Goal: Task Accomplishment & Management: Manage account settings

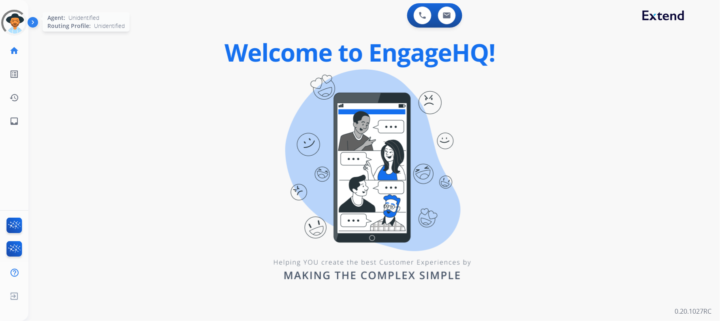
click at [21, 32] on div at bounding box center [14, 22] width 36 height 36
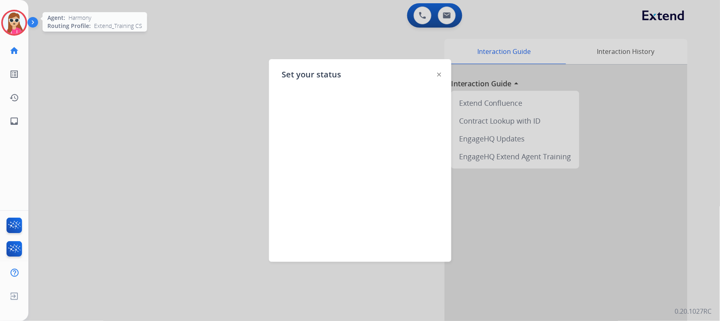
click at [440, 73] on img at bounding box center [439, 75] width 4 height 4
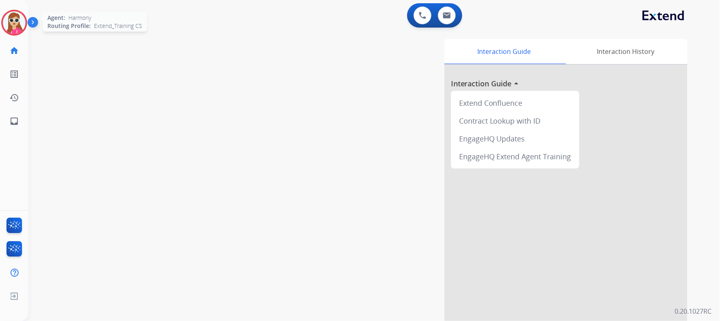
click at [14, 22] on img at bounding box center [14, 22] width 23 height 23
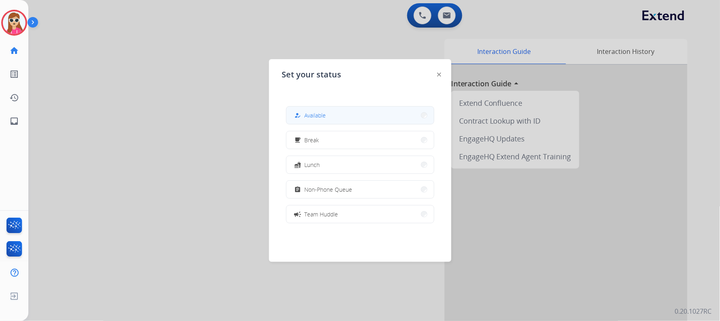
click at [327, 111] on button "how_to_reg Available" at bounding box center [361, 115] width 148 height 17
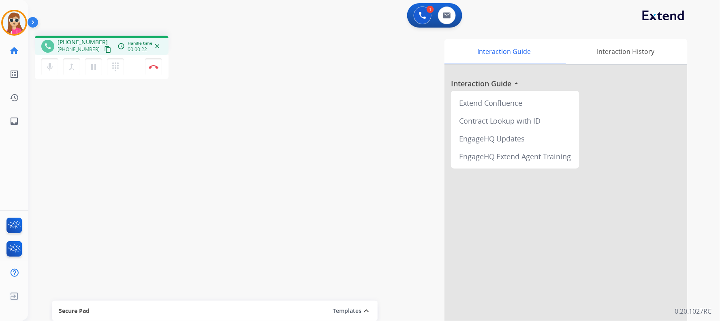
click at [104, 48] on mat-icon "content_copy" at bounding box center [107, 49] width 7 height 7
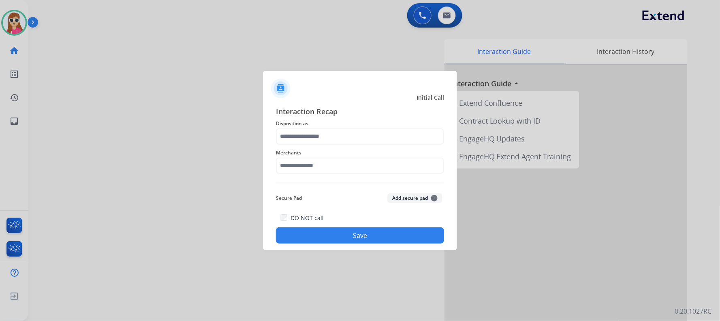
click at [296, 145] on div "Merchants" at bounding box center [360, 161] width 168 height 32
click at [302, 139] on input "text" at bounding box center [360, 137] width 168 height 16
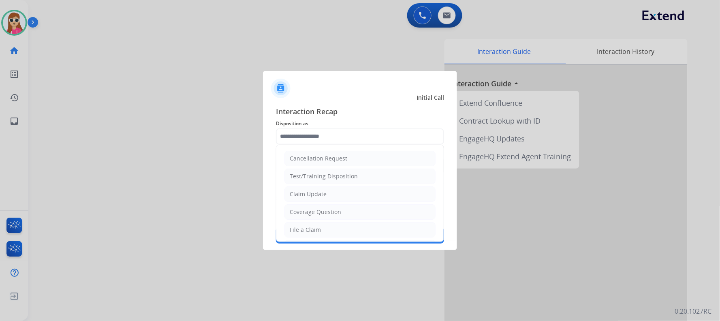
click at [309, 185] on ul "Cancellation Request Test/Training Disposition Claim Update Coverage Question F…" at bounding box center [360, 256] width 167 height 223
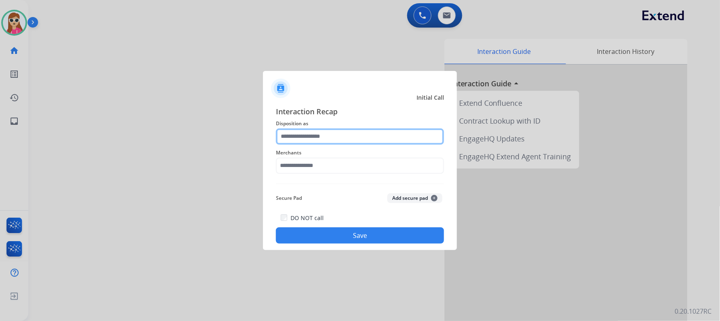
click at [317, 138] on input "text" at bounding box center [360, 137] width 168 height 16
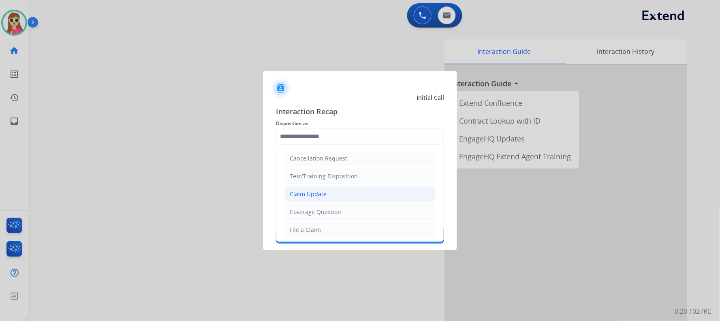
click at [317, 199] on li "Claim Update" at bounding box center [360, 194] width 151 height 15
type input "**********"
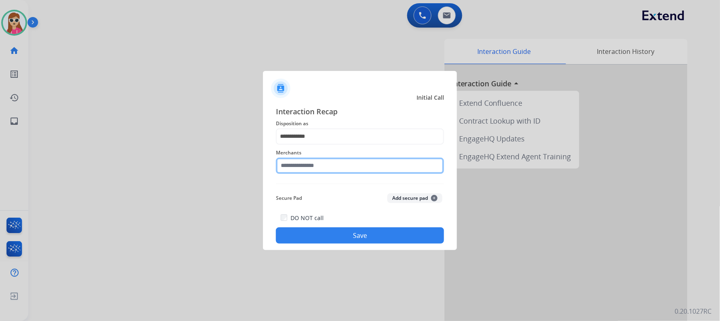
click at [320, 167] on input "text" at bounding box center [360, 166] width 168 height 16
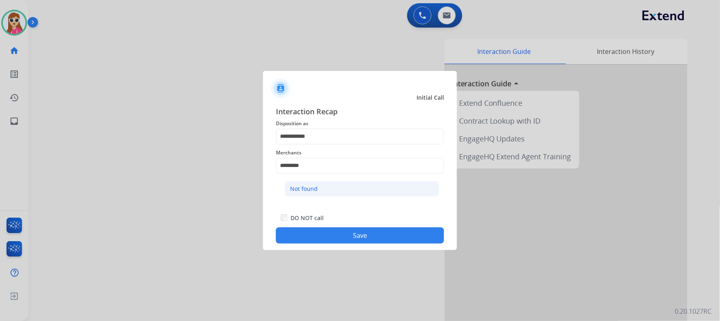
click at [350, 185] on li "Not found" at bounding box center [362, 188] width 154 height 15
type input "*********"
click at [361, 242] on button "Save" at bounding box center [360, 235] width 168 height 16
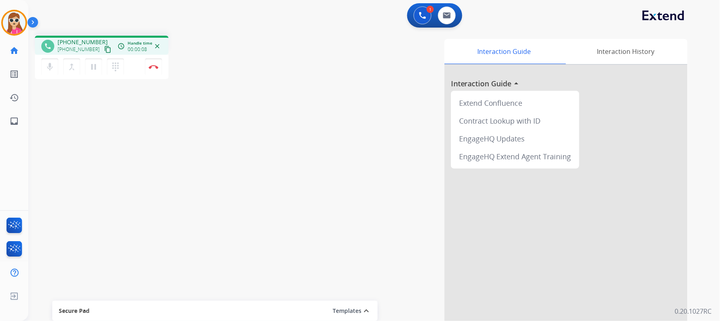
click at [104, 52] on mat-icon "content_copy" at bounding box center [107, 49] width 7 height 7
click at [156, 68] on img at bounding box center [154, 67] width 10 height 4
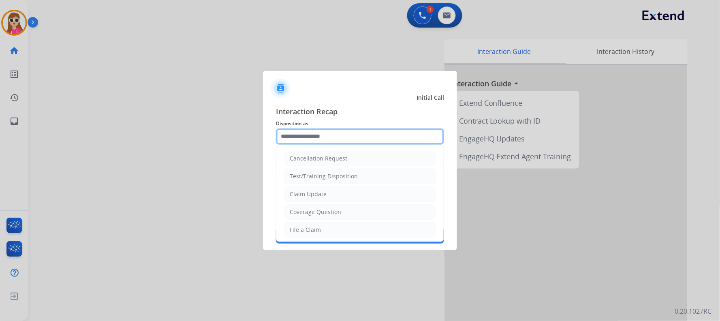
click at [364, 134] on input "text" at bounding box center [360, 137] width 168 height 16
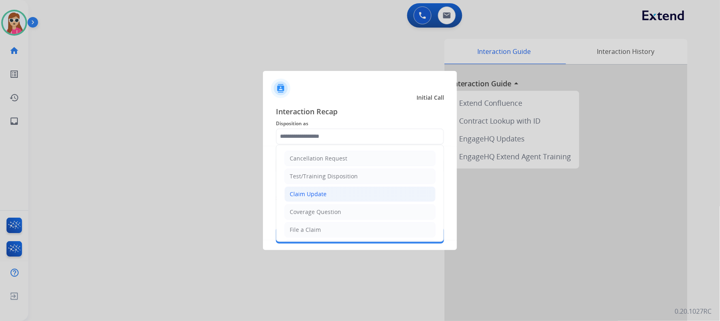
click at [325, 194] on div "Claim Update" at bounding box center [308, 194] width 37 height 8
type input "**********"
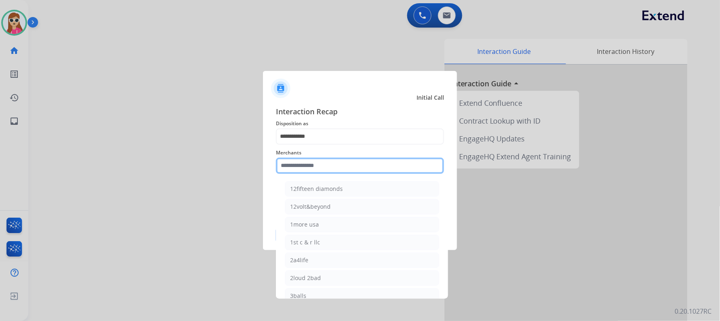
click at [310, 172] on input "text" at bounding box center [360, 166] width 168 height 16
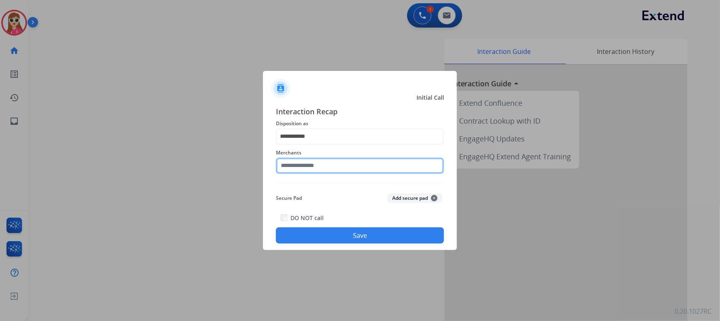
drag, startPoint x: 327, startPoint y: 169, endPoint x: 321, endPoint y: 169, distance: 6.1
click at [327, 169] on input "text" at bounding box center [360, 166] width 168 height 16
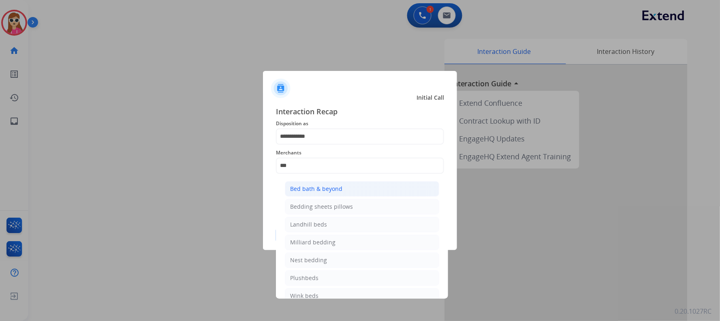
click at [343, 188] on li "Bed bath & beyond" at bounding box center [362, 188] width 154 height 15
type input "**********"
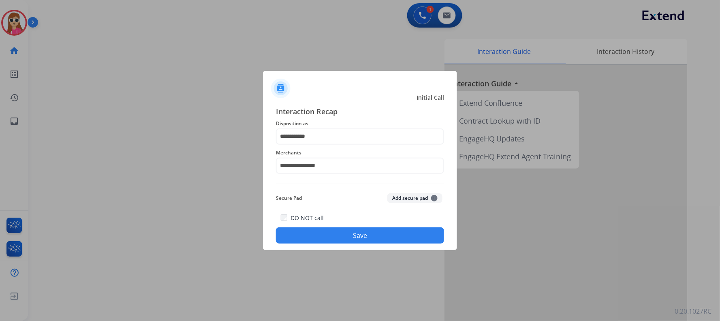
click at [344, 239] on button "Save" at bounding box center [360, 235] width 168 height 16
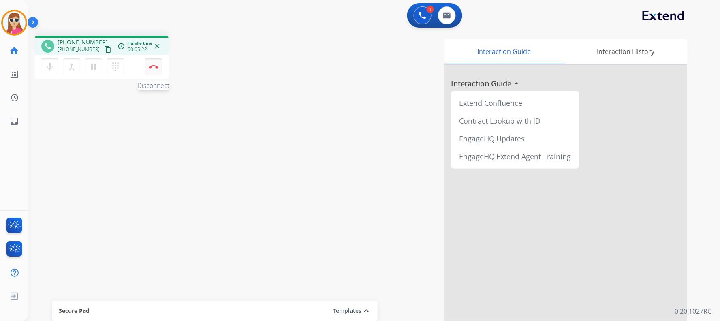
click at [154, 68] on img at bounding box center [154, 67] width 10 height 4
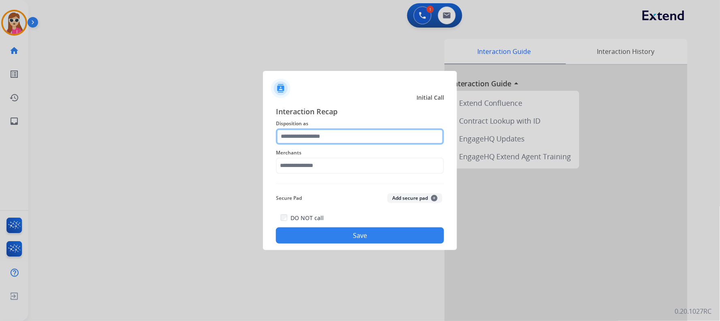
click at [341, 136] on input "text" at bounding box center [360, 137] width 168 height 16
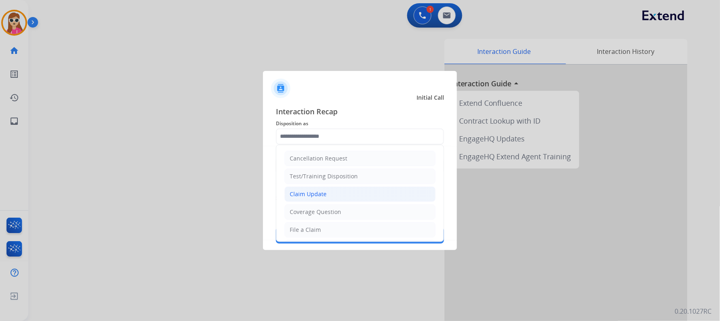
click at [343, 191] on li "Claim Update" at bounding box center [360, 194] width 151 height 15
type input "**********"
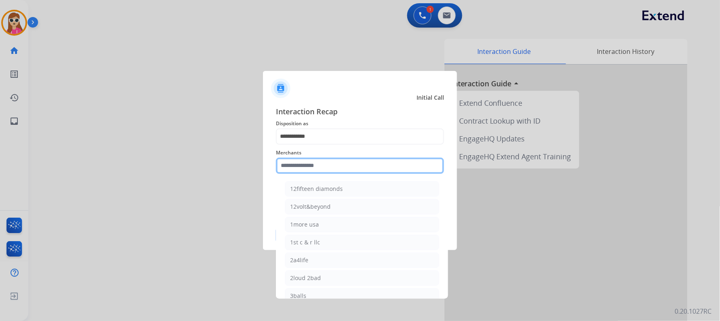
click at [340, 169] on input "text" at bounding box center [360, 166] width 168 height 16
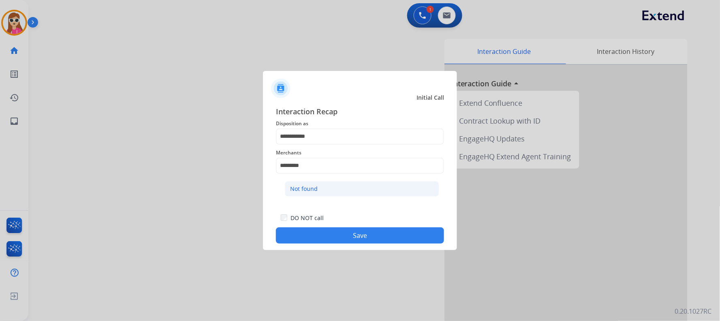
click at [323, 188] on li "Not found" at bounding box center [362, 188] width 154 height 15
type input "*********"
click at [341, 244] on div "**********" at bounding box center [360, 174] width 194 height 151
click at [341, 241] on button "Save" at bounding box center [360, 235] width 168 height 16
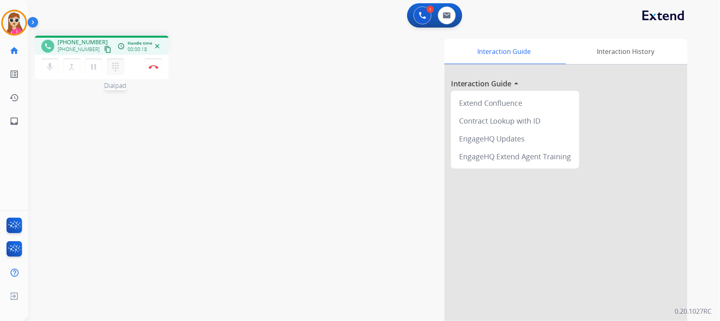
click at [123, 67] on button "dialpad Dialpad" at bounding box center [115, 66] width 17 height 17
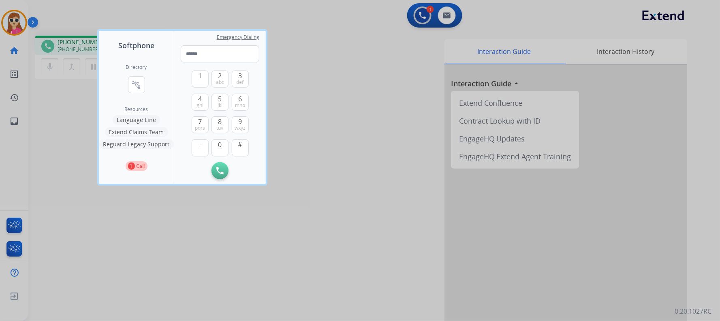
click at [142, 119] on button "Language Line" at bounding box center [136, 120] width 47 height 10
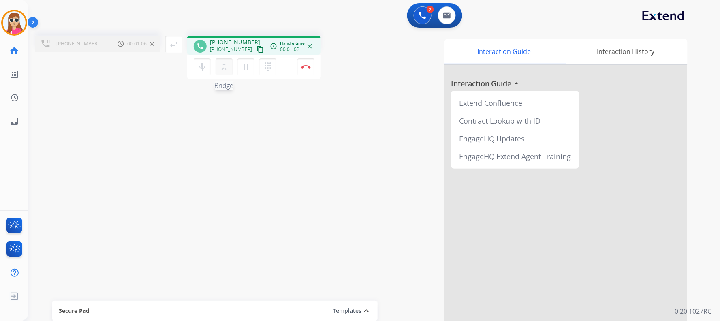
click at [226, 66] on mat-icon "merge_type" at bounding box center [224, 67] width 10 height 10
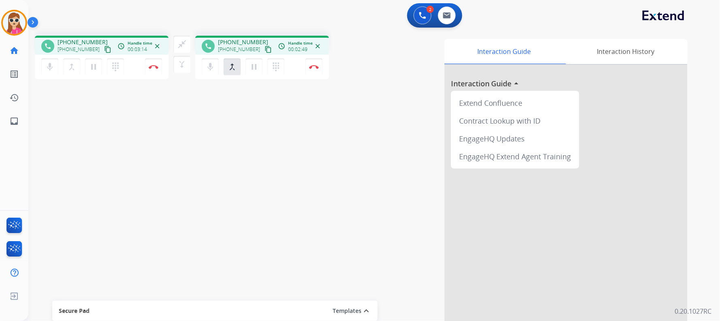
click at [104, 50] on mat-icon "content_copy" at bounding box center [107, 49] width 7 height 7
click at [104, 49] on mat-icon "content_copy" at bounding box center [107, 49] width 7 height 7
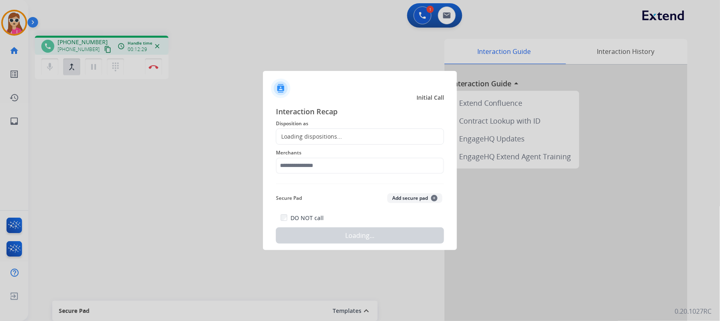
click at [345, 131] on div "Loading dispositions..." at bounding box center [360, 137] width 168 height 16
click at [342, 132] on div "Loading dispositions..." at bounding box center [360, 137] width 168 height 16
click at [337, 136] on div "Loading dispositions..." at bounding box center [310, 137] width 66 height 8
click at [336, 136] on div "Loading dispositions..." at bounding box center [310, 137] width 66 height 8
click at [307, 139] on div "Loading dispositions..." at bounding box center [310, 137] width 66 height 8
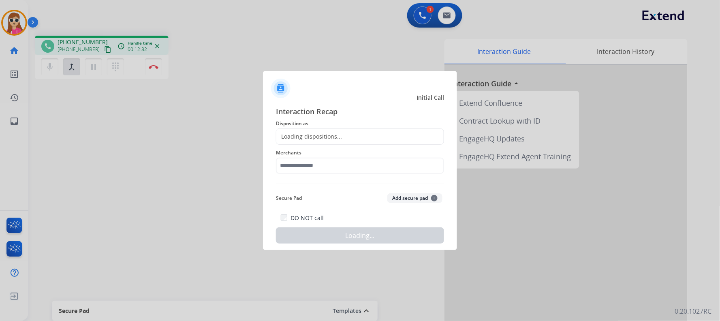
click at [377, 128] on div "Interaction Recap Disposition as Loading dispositions... Merchants Secure Pad A…" at bounding box center [360, 175] width 168 height 138
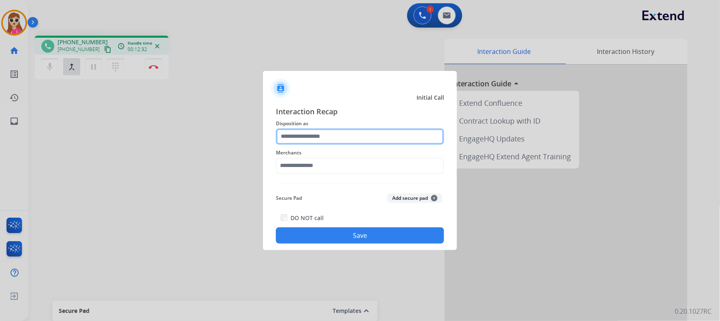
click at [357, 139] on input "text" at bounding box center [360, 137] width 168 height 16
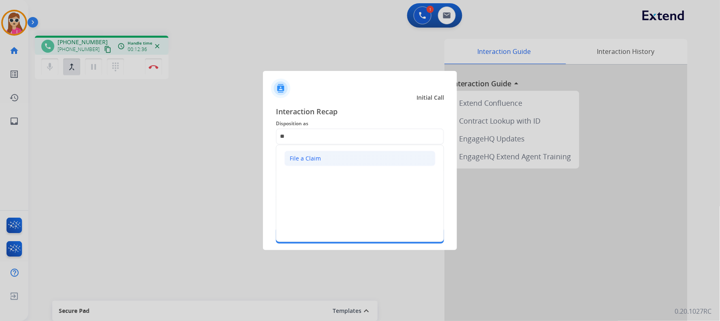
click at [311, 157] on div "File a Claim" at bounding box center [305, 158] width 31 height 8
type input "**********"
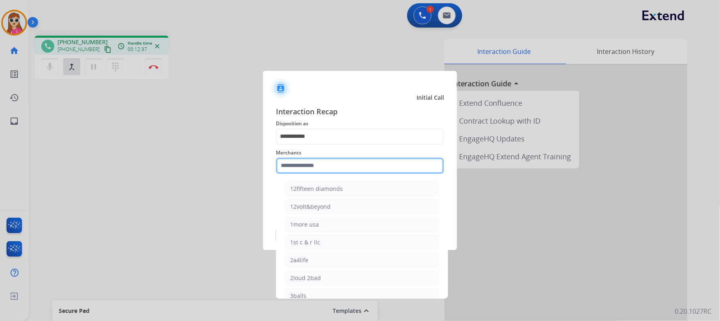
click at [325, 167] on input "text" at bounding box center [360, 166] width 168 height 16
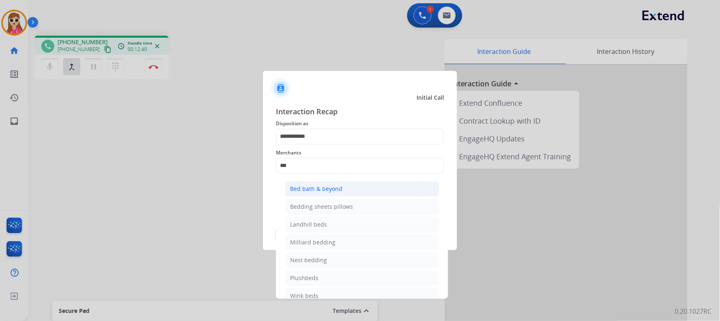
click at [348, 189] on li "Bed bath & beyond" at bounding box center [362, 188] width 154 height 15
type input "**********"
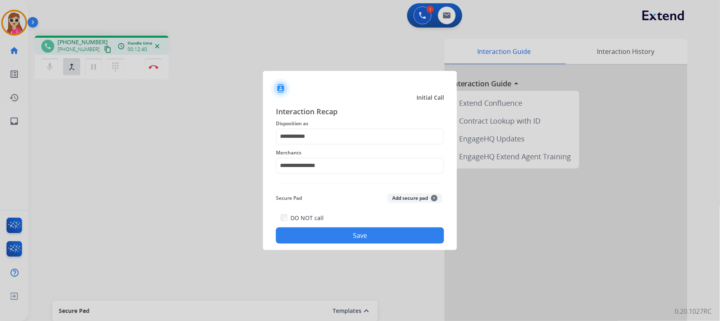
click at [354, 233] on button "Save" at bounding box center [360, 235] width 168 height 16
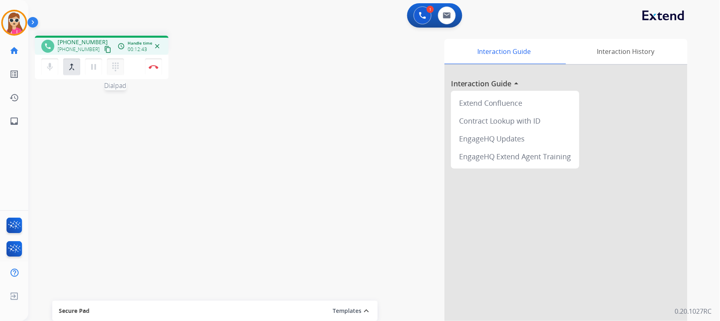
click at [119, 69] on mat-icon "dialpad" at bounding box center [116, 67] width 10 height 10
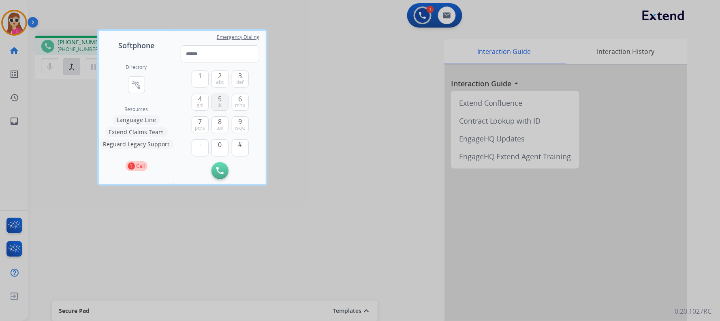
click at [221, 102] on span "jkl" at bounding box center [220, 105] width 5 height 6
type input "*"
click at [248, 216] on div at bounding box center [360, 160] width 720 height 321
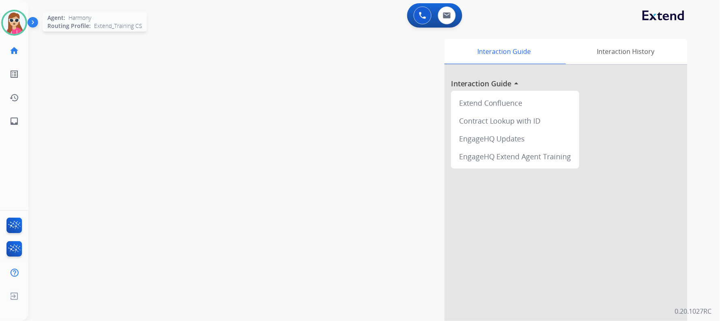
click at [16, 30] on img at bounding box center [14, 22] width 23 height 23
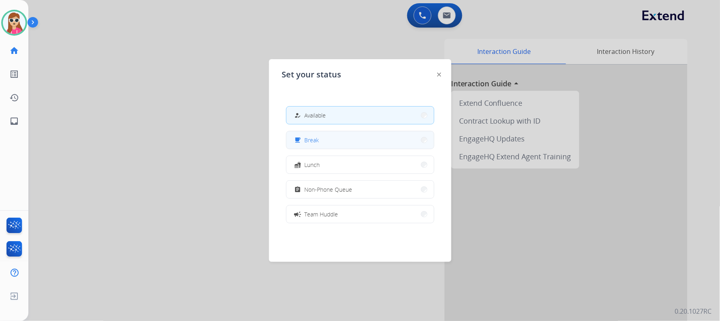
click at [343, 145] on button "free_breakfast Break" at bounding box center [361, 139] width 148 height 17
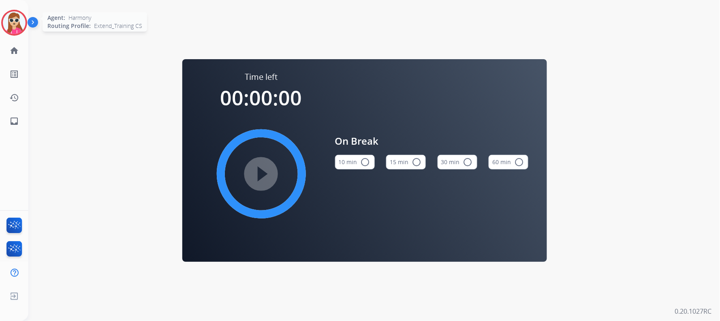
click at [16, 30] on img at bounding box center [14, 22] width 23 height 23
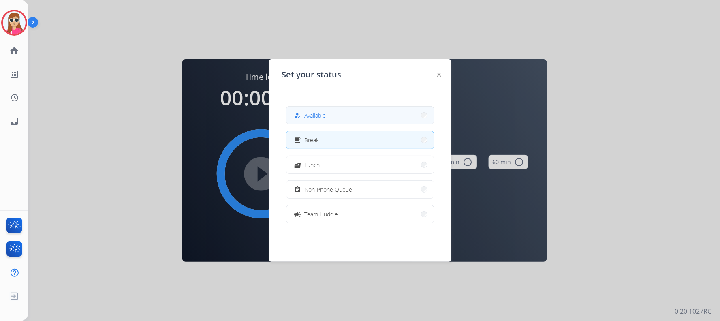
click at [323, 120] on button "how_to_reg Available" at bounding box center [361, 115] width 148 height 17
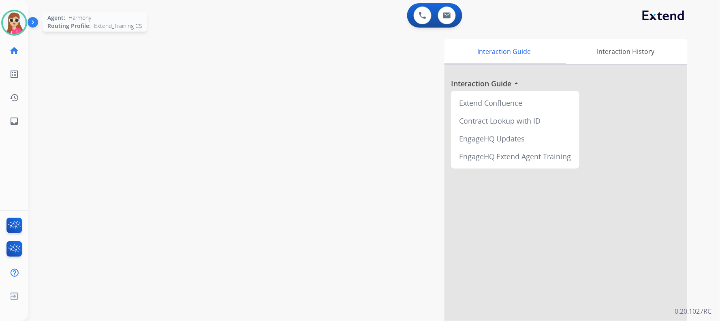
click at [27, 26] on div "Agent: Harmony Routing Profile: Extend_Training CS" at bounding box center [14, 23] width 26 height 26
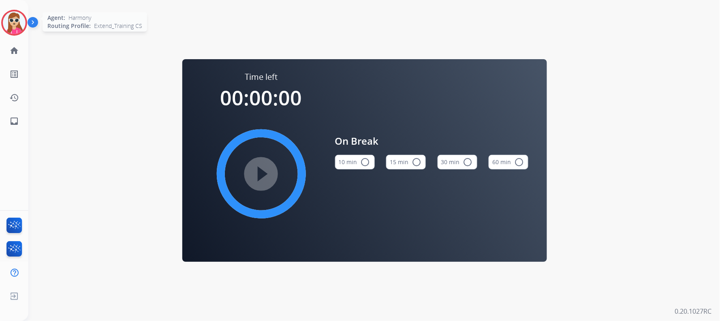
drag, startPoint x: 2, startPoint y: 32, endPoint x: 8, endPoint y: 31, distance: 6.5
click at [3, 32] on div "Agent: Harmony Routing Profile: Extend_Training CS" at bounding box center [14, 23] width 26 height 26
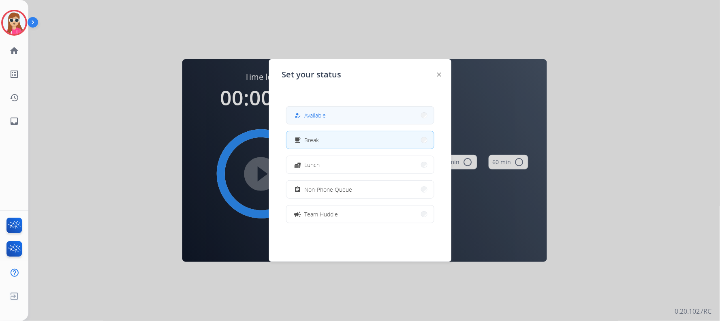
click at [321, 118] on span "Available" at bounding box center [315, 115] width 21 height 9
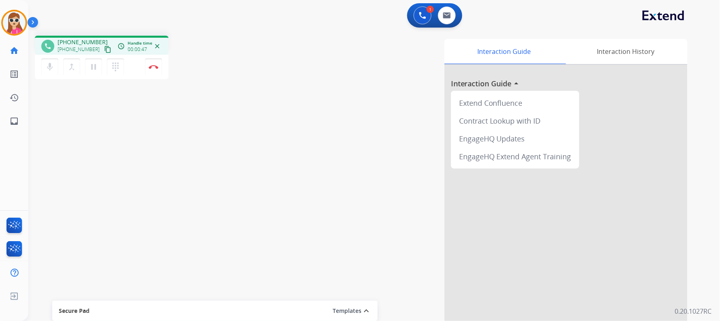
click at [94, 49] on div "+18083984242 content_copy" at bounding box center [85, 50] width 55 height 10
click at [104, 47] on mat-icon "content_copy" at bounding box center [107, 49] width 7 height 7
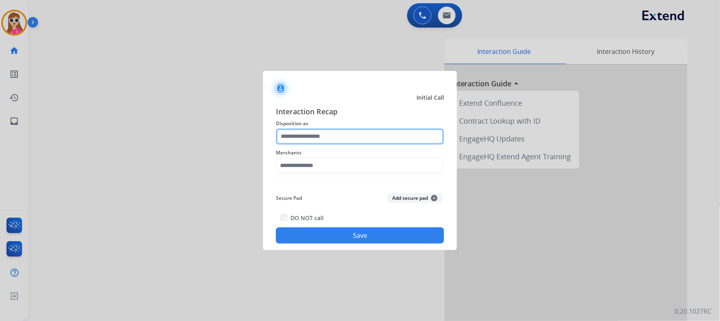
click at [354, 143] on input "text" at bounding box center [360, 137] width 168 height 16
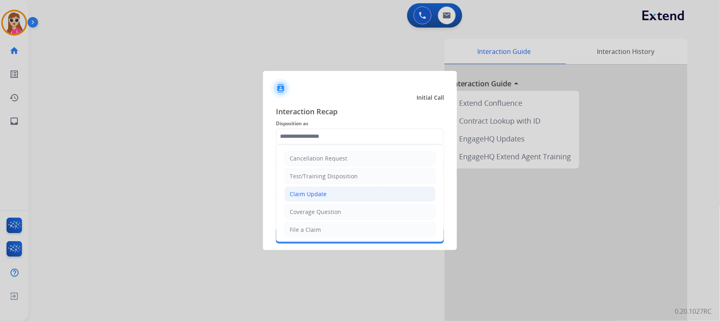
click at [349, 191] on li "Claim Update" at bounding box center [360, 194] width 151 height 15
type input "**********"
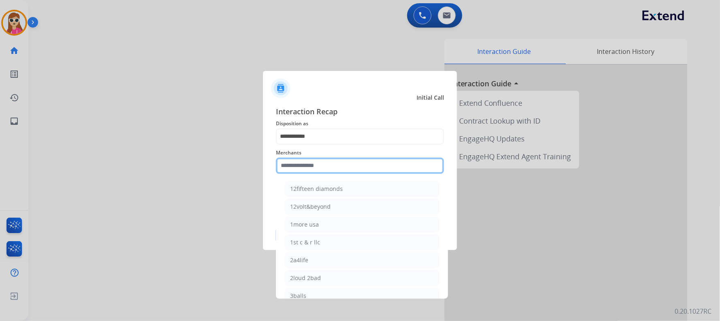
click at [338, 167] on input "text" at bounding box center [360, 166] width 168 height 16
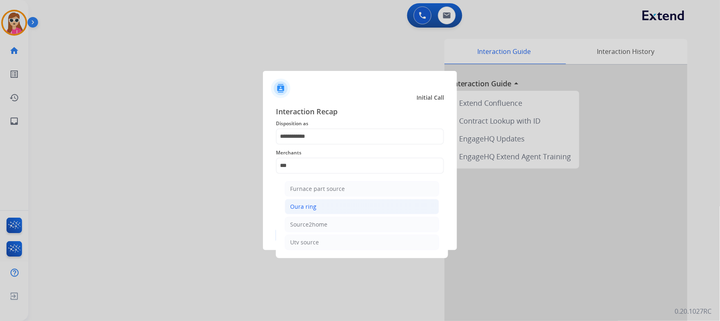
click at [356, 204] on li "Oura ring" at bounding box center [362, 206] width 154 height 15
type input "*********"
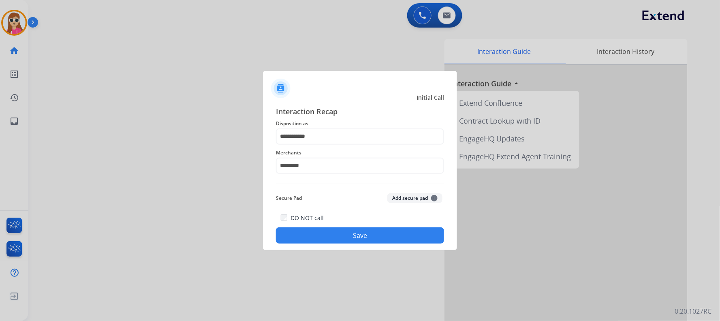
click at [367, 236] on button "Save" at bounding box center [360, 235] width 168 height 16
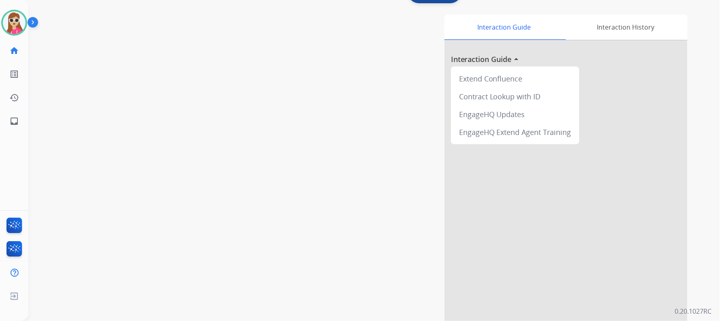
scroll to position [46, 0]
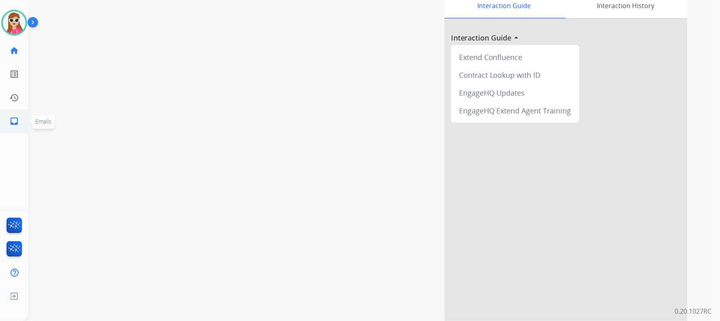
click at [11, 120] on mat-icon "inbox" at bounding box center [14, 121] width 10 height 10
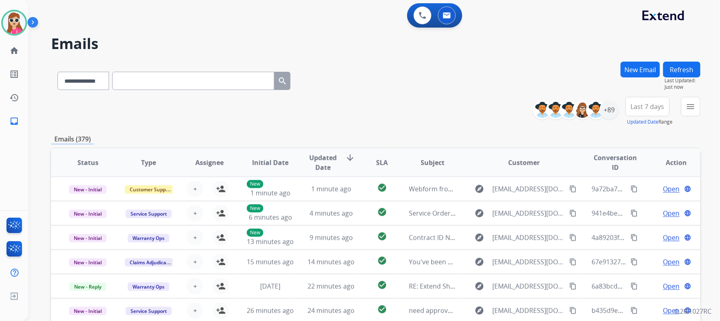
click at [459, 100] on div "**********" at bounding box center [376, 111] width 650 height 29
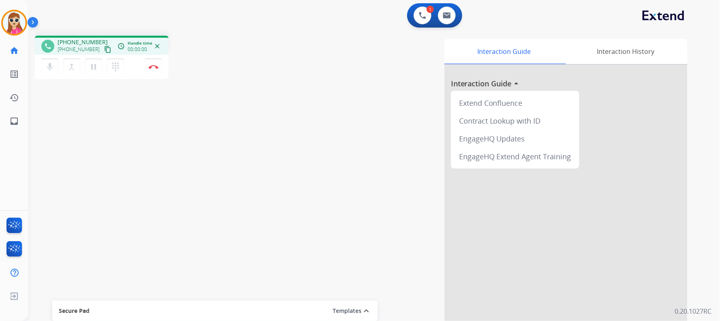
click at [104, 49] on mat-icon "content_copy" at bounding box center [107, 49] width 7 height 7
click at [158, 70] on button "Disconnect" at bounding box center [153, 66] width 17 height 17
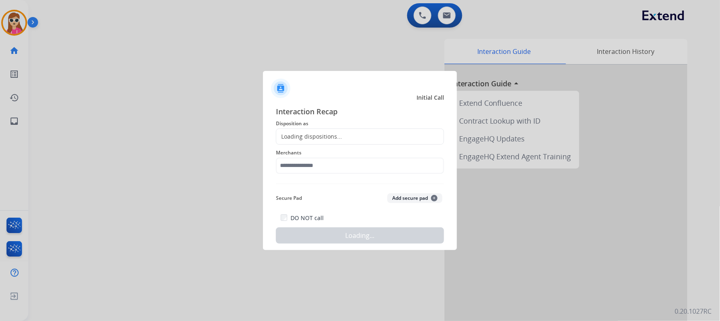
click at [350, 135] on div "Loading dispositions..." at bounding box center [360, 137] width 168 height 16
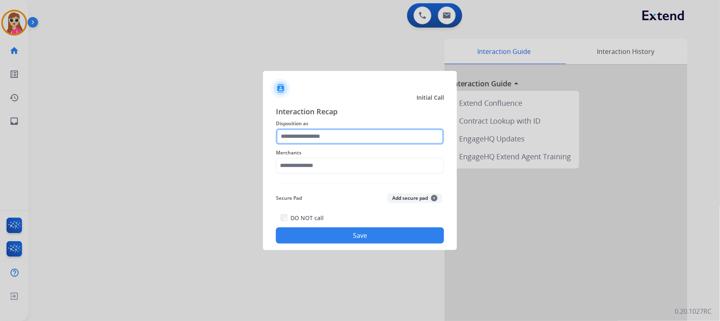
click at [330, 135] on input "text" at bounding box center [360, 137] width 168 height 16
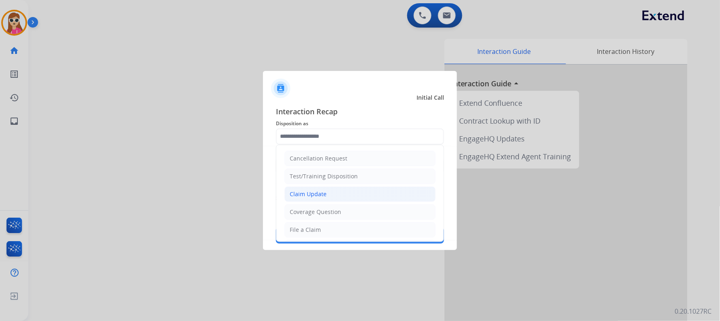
click at [322, 196] on div "Claim Update" at bounding box center [308, 194] width 37 height 8
type input "**********"
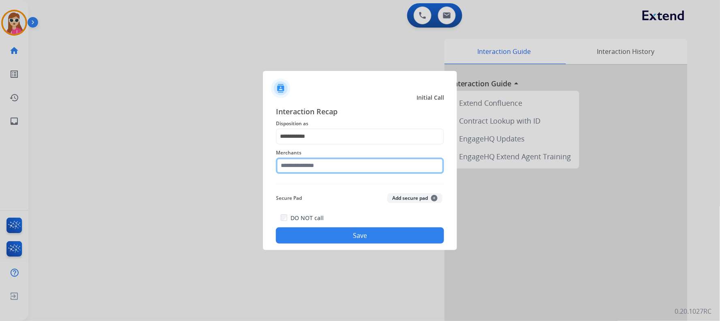
click at [322, 168] on input "text" at bounding box center [360, 166] width 168 height 16
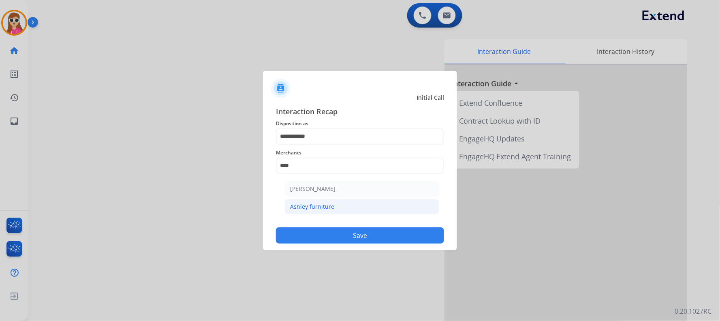
click at [398, 205] on li "Ashley furniture" at bounding box center [362, 206] width 154 height 15
type input "**********"
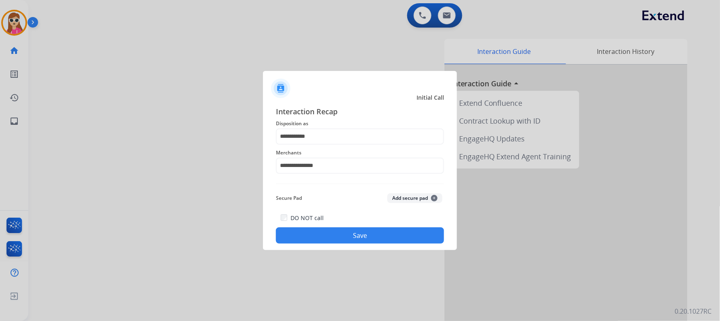
click at [388, 234] on button "Save" at bounding box center [360, 235] width 168 height 16
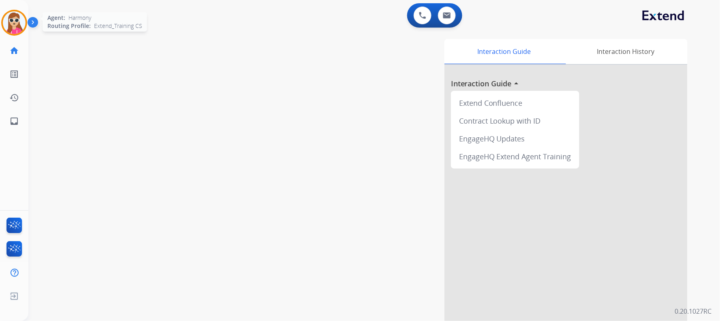
click at [19, 26] on img at bounding box center [14, 22] width 23 height 23
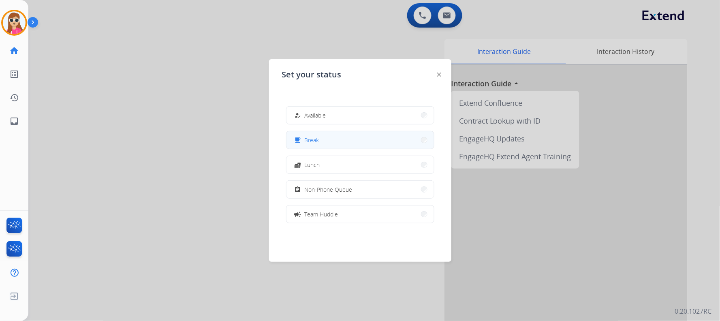
click at [341, 139] on button "free_breakfast Break" at bounding box center [361, 139] width 148 height 17
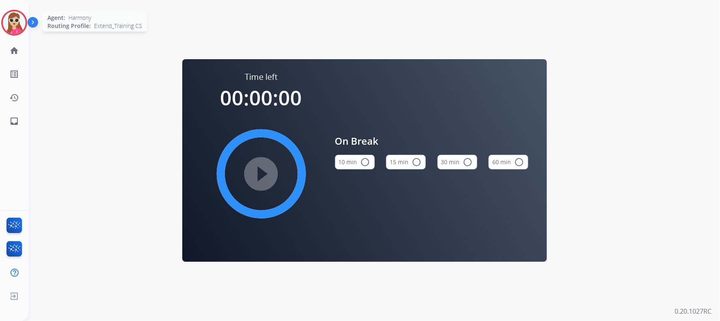
click at [26, 20] on div at bounding box center [14, 23] width 26 height 26
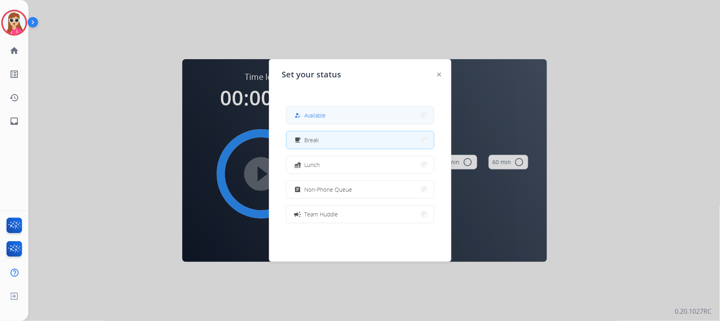
click at [384, 120] on button "how_to_reg Available" at bounding box center [361, 115] width 148 height 17
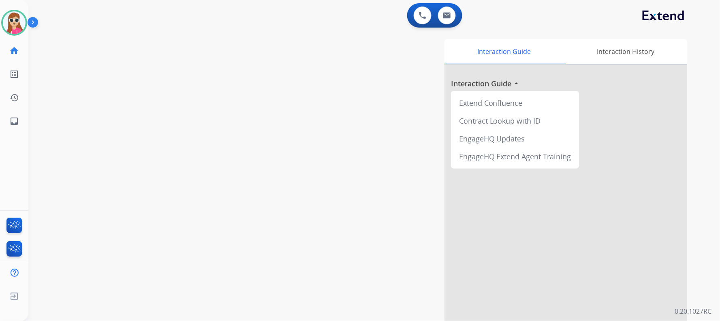
drag, startPoint x: 136, startPoint y: 99, endPoint x: 140, endPoint y: 99, distance: 4.5
click at [137, 100] on div "swap_horiz Break voice bridge close_fullscreen Connect 3-Way Call merge_type Se…" at bounding box center [364, 198] width 673 height 338
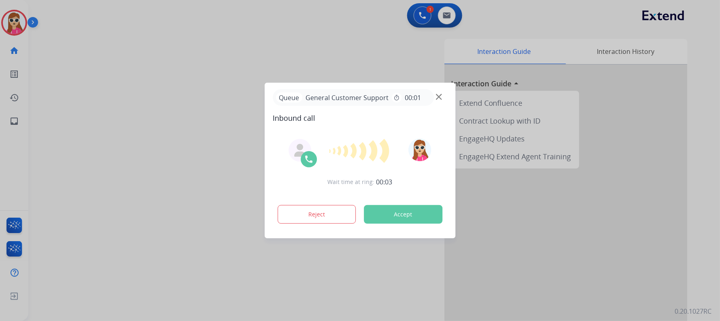
click at [412, 293] on div at bounding box center [360, 160] width 720 height 321
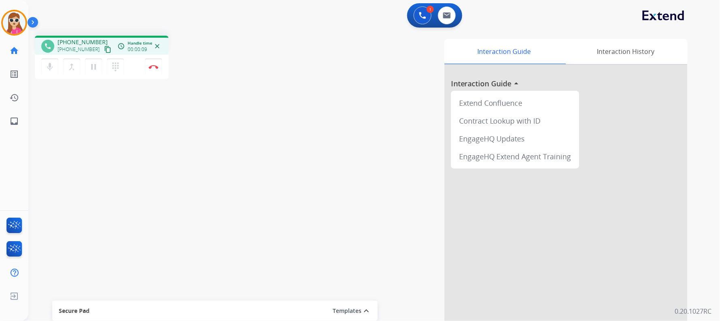
click at [104, 46] on mat-icon "content_copy" at bounding box center [107, 49] width 7 height 7
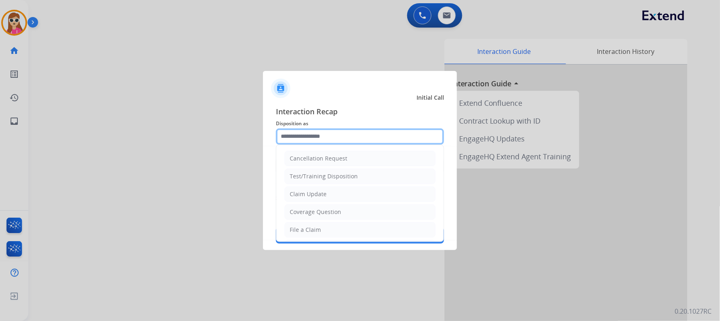
click at [285, 142] on input "text" at bounding box center [360, 137] width 168 height 16
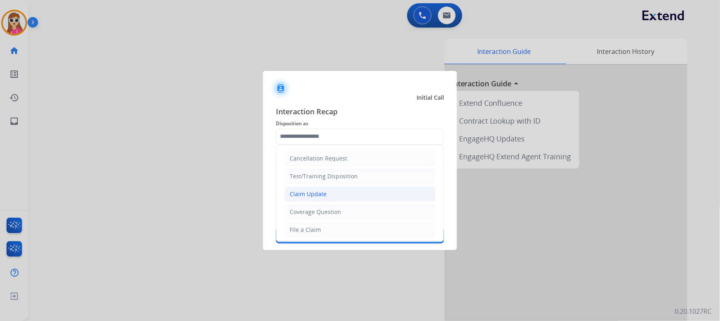
click at [306, 192] on div "Claim Update" at bounding box center [308, 194] width 37 height 8
type input "**********"
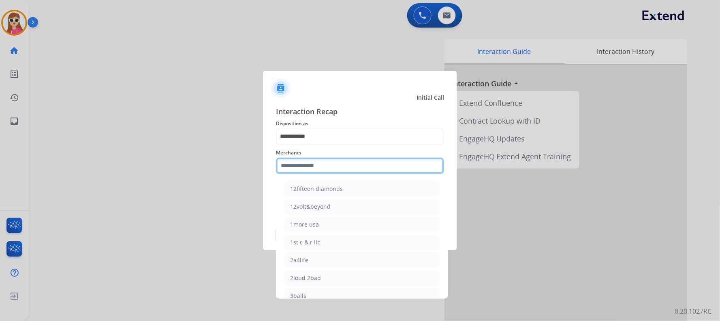
click at [303, 171] on input "text" at bounding box center [360, 166] width 168 height 16
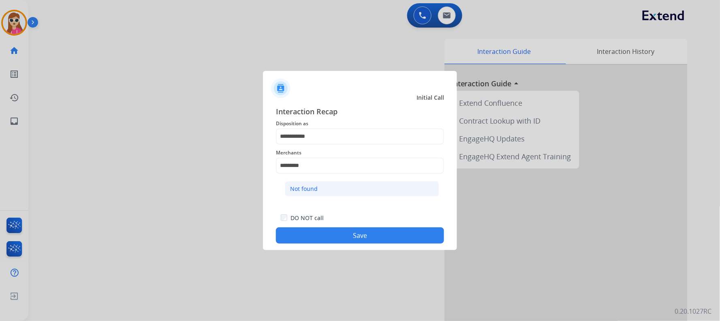
click at [358, 188] on li "Not found" at bounding box center [362, 188] width 154 height 15
type input "*********"
click at [367, 231] on button "Save" at bounding box center [360, 235] width 168 height 16
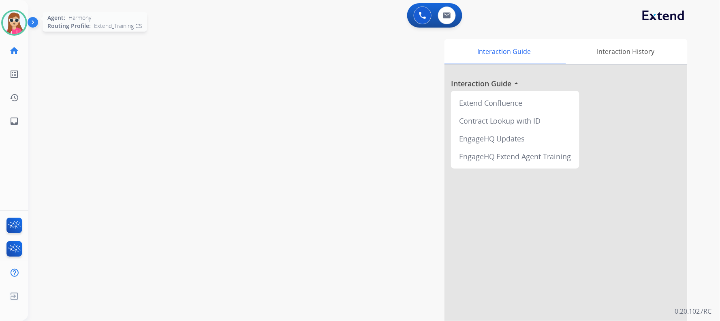
click at [21, 28] on img at bounding box center [14, 22] width 23 height 23
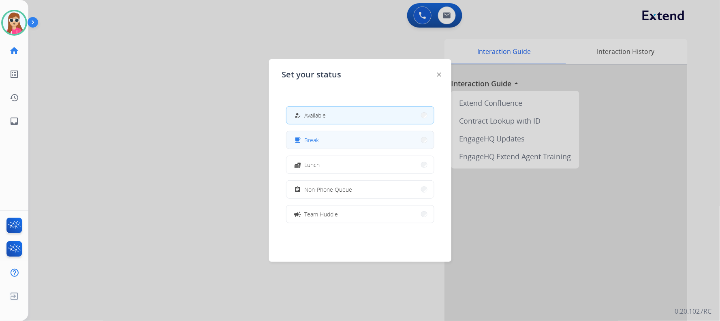
click at [299, 138] on mat-icon "free_breakfast" at bounding box center [297, 140] width 7 height 7
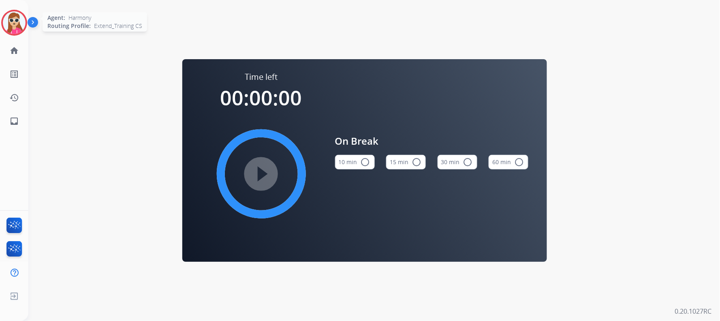
click at [14, 25] on img at bounding box center [14, 22] width 23 height 23
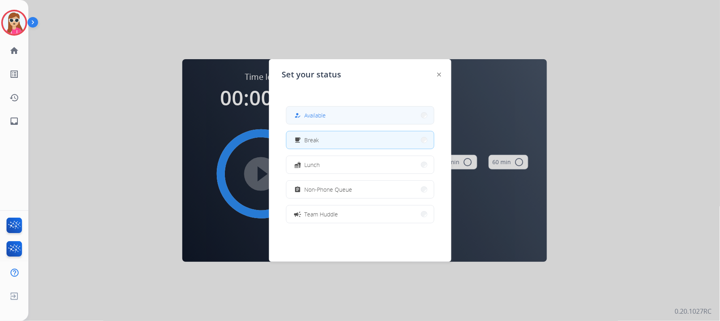
click at [337, 114] on button "how_to_reg Available" at bounding box center [361, 115] width 148 height 17
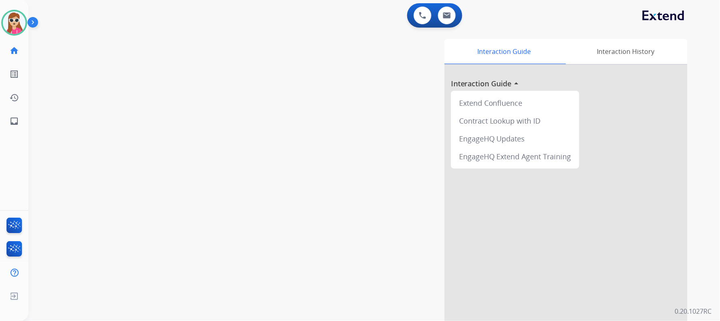
click at [218, 173] on div "swap_horiz Break voice bridge close_fullscreen Connect 3-Way Call merge_type Se…" at bounding box center [364, 198] width 673 height 338
click at [6, 129] on link "inbox Emails" at bounding box center [14, 121] width 23 height 23
select select "**********"
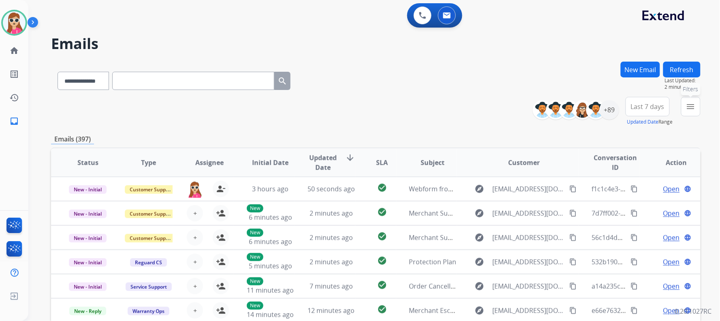
click at [682, 113] on button "menu Filters" at bounding box center [691, 106] width 19 height 19
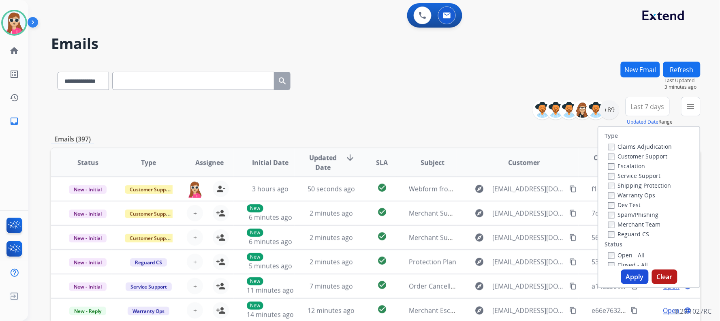
click at [642, 157] on label "Customer Support" at bounding box center [639, 156] width 60 height 8
click at [633, 187] on label "Shipping Protection" at bounding box center [640, 186] width 63 height 8
click at [631, 234] on label "Reguard CS" at bounding box center [629, 234] width 41 height 8
click at [630, 256] on label "Open - All" at bounding box center [627, 255] width 37 height 8
click at [623, 274] on button "Apply" at bounding box center [636, 277] width 28 height 15
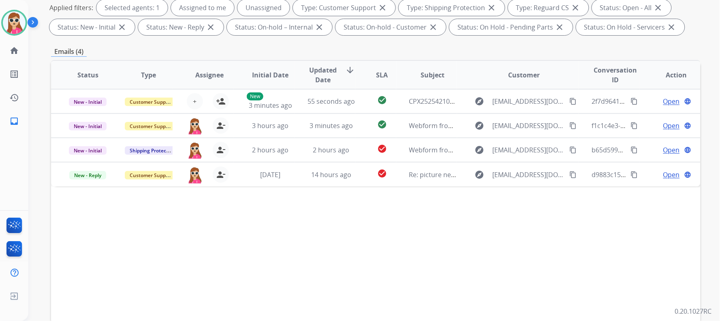
scroll to position [44, 0]
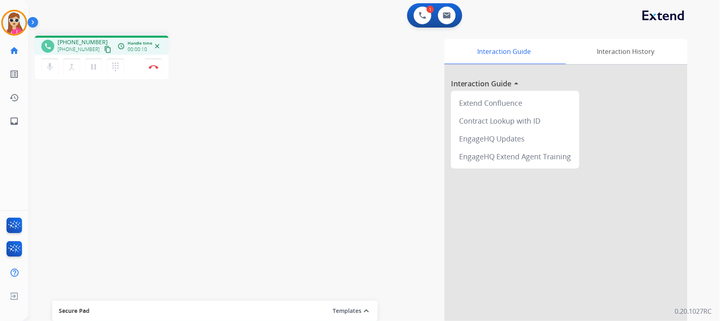
drag, startPoint x: 96, startPoint y: 46, endPoint x: 91, endPoint y: 49, distance: 6.3
click at [104, 46] on mat-icon "content_copy" at bounding box center [107, 49] width 7 height 7
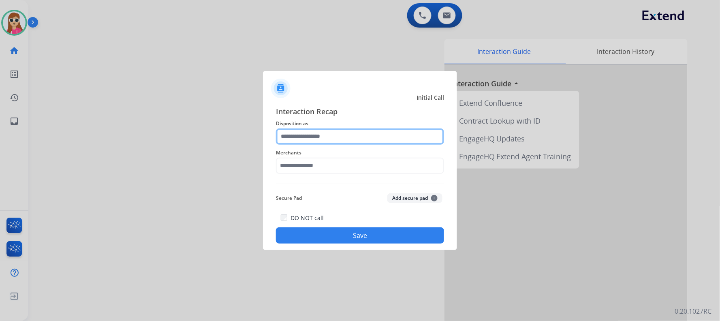
click at [366, 133] on input "text" at bounding box center [360, 137] width 168 height 16
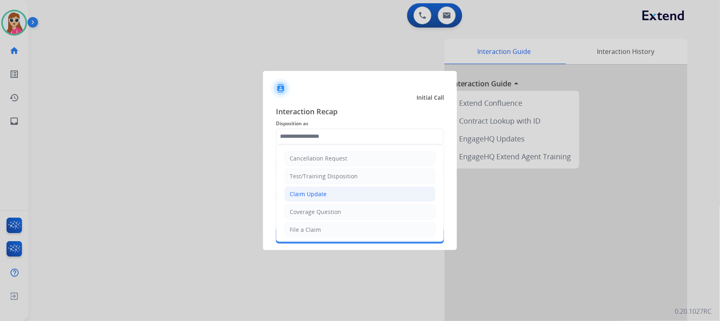
click at [343, 191] on li "Claim Update" at bounding box center [360, 194] width 151 height 15
type input "**********"
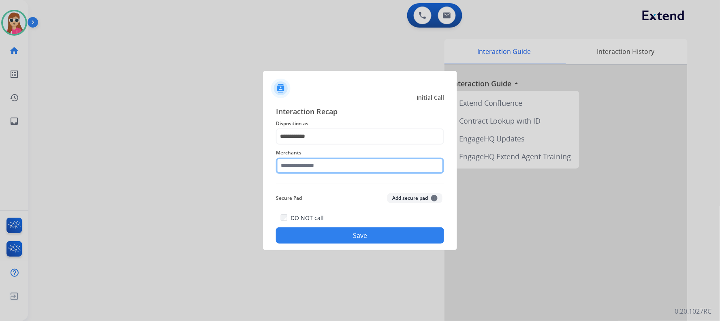
click at [341, 168] on input "text" at bounding box center [360, 166] width 168 height 16
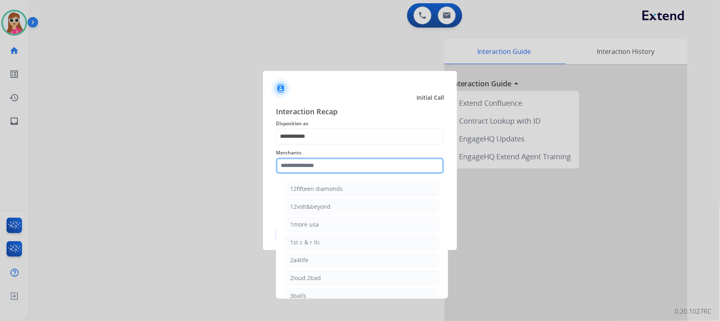
click at [338, 167] on input "text" at bounding box center [360, 166] width 168 height 16
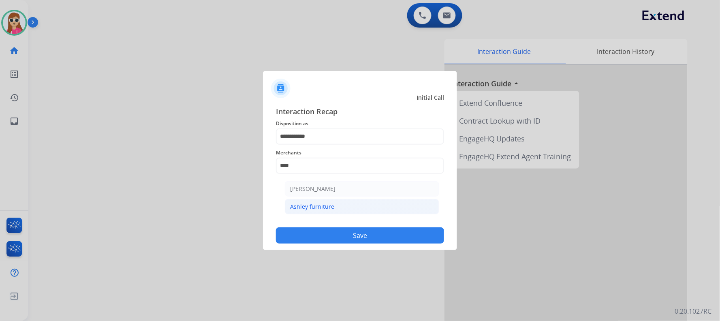
click at [339, 207] on li "Ashley furniture" at bounding box center [362, 206] width 154 height 15
type input "**********"
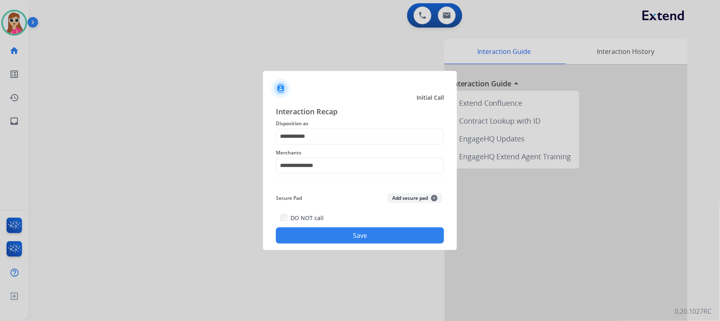
click at [339, 233] on button "Save" at bounding box center [360, 235] width 168 height 16
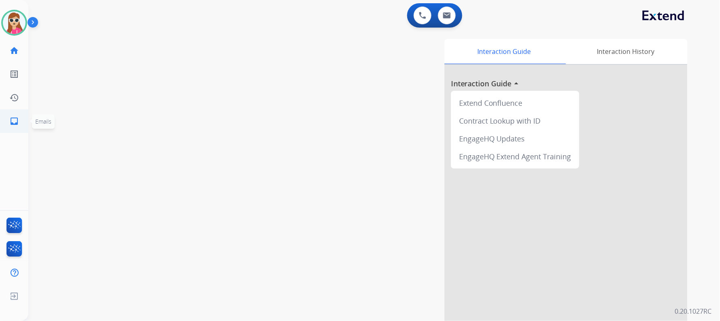
click at [17, 116] on mat-icon "inbox" at bounding box center [14, 121] width 10 height 10
select select "**********"
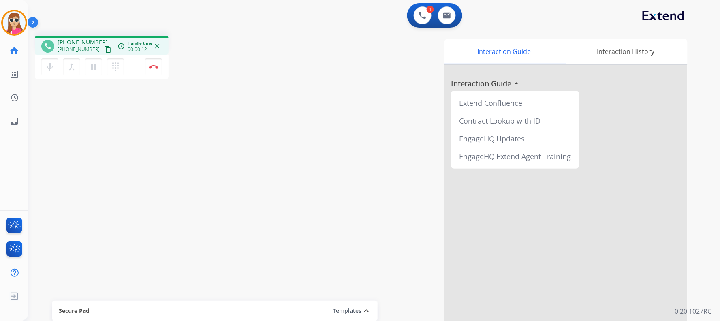
click at [104, 47] on mat-icon "content_copy" at bounding box center [107, 49] width 7 height 7
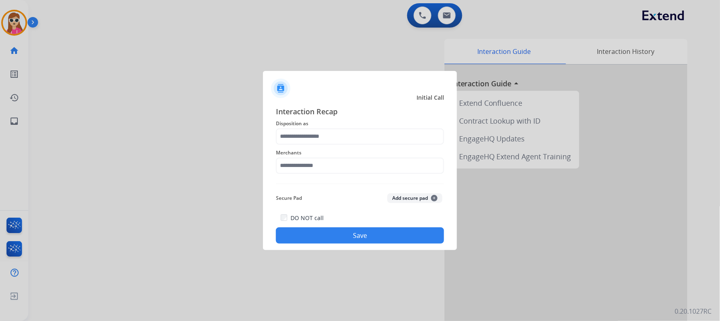
click at [289, 148] on span "Merchants" at bounding box center [360, 153] width 168 height 10
click at [296, 135] on input "text" at bounding box center [360, 137] width 168 height 16
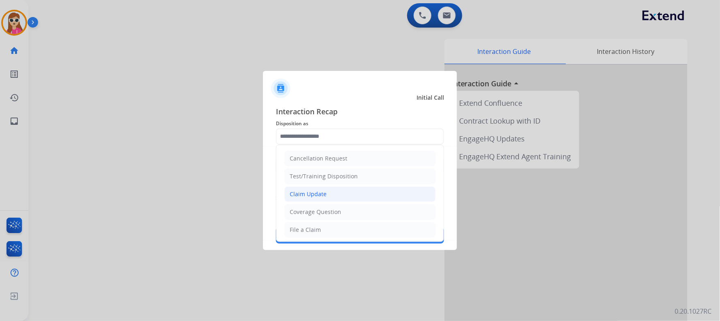
click at [314, 188] on li "Claim Update" at bounding box center [360, 194] width 151 height 15
type input "**********"
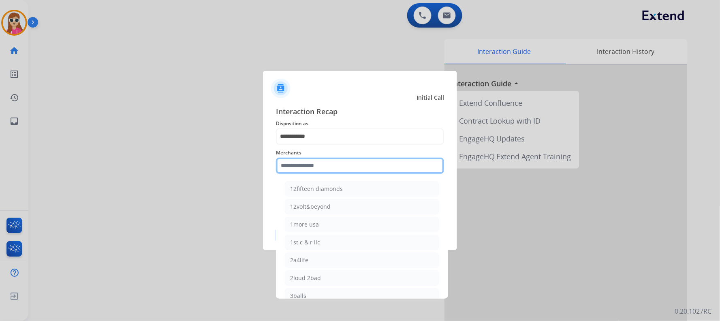
click at [310, 167] on input "text" at bounding box center [360, 166] width 168 height 16
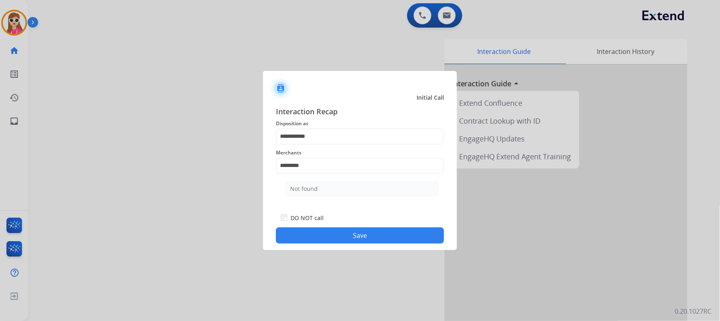
click at [305, 181] on li "Not found" at bounding box center [362, 188] width 154 height 15
type input "*********"
drag, startPoint x: 329, startPoint y: 230, endPoint x: 337, endPoint y: 216, distance: 16.0
click at [330, 230] on button "Save" at bounding box center [360, 235] width 168 height 16
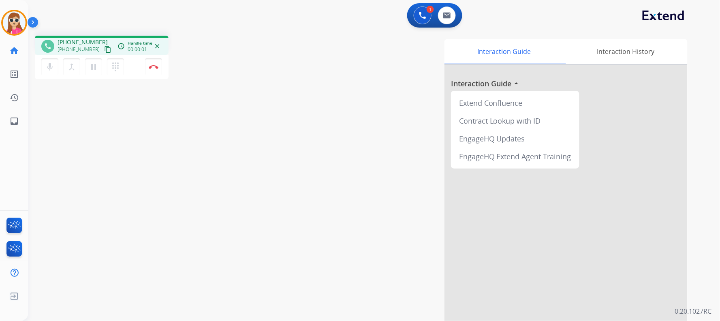
click at [104, 49] on mat-icon "content_copy" at bounding box center [107, 49] width 7 height 7
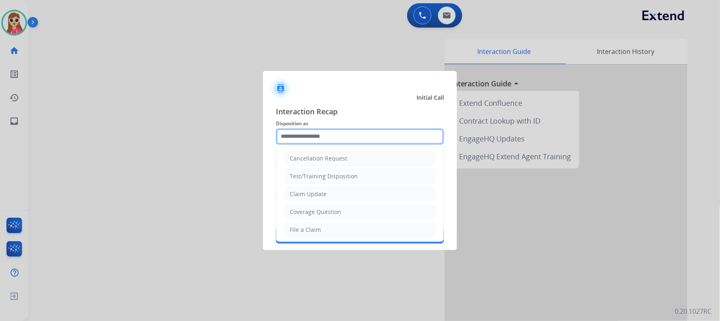
click at [296, 136] on input "text" at bounding box center [360, 137] width 168 height 16
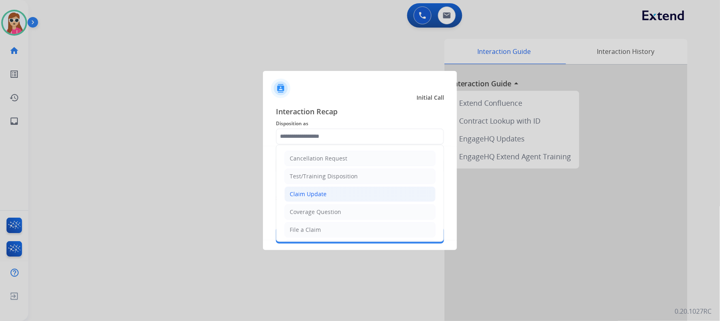
click at [307, 190] on div "Claim Update" at bounding box center [308, 194] width 37 height 8
type input "**********"
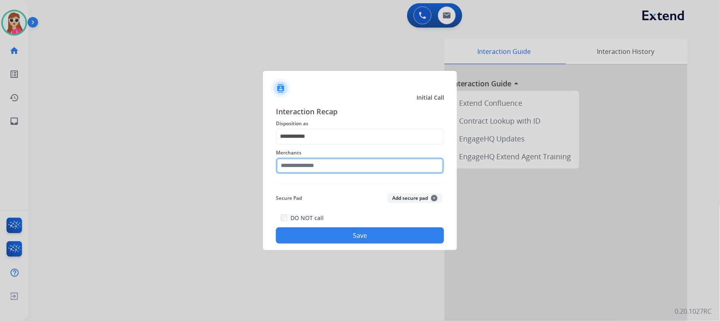
click at [317, 167] on input "text" at bounding box center [360, 166] width 168 height 16
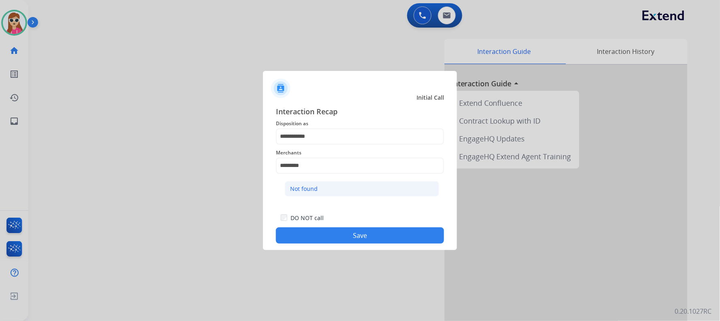
click at [327, 191] on li "Not found" at bounding box center [362, 188] width 154 height 15
type input "*********"
click at [340, 228] on button "Save" at bounding box center [360, 235] width 168 height 16
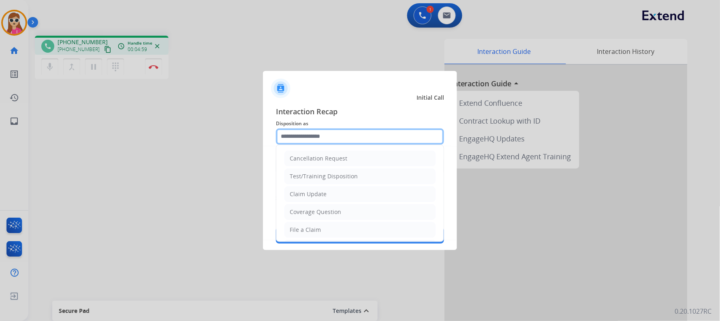
click at [332, 139] on input "text" at bounding box center [360, 137] width 168 height 16
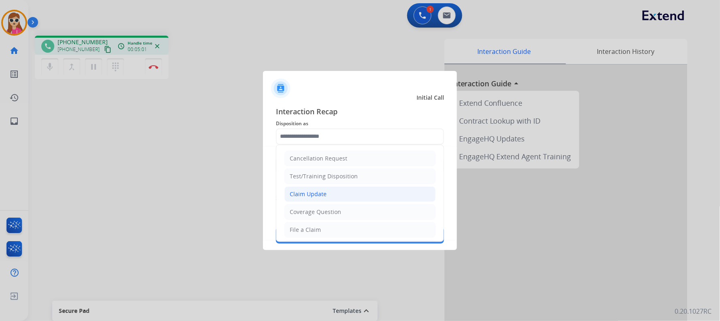
click at [331, 188] on li "Claim Update" at bounding box center [360, 194] width 151 height 15
type input "**********"
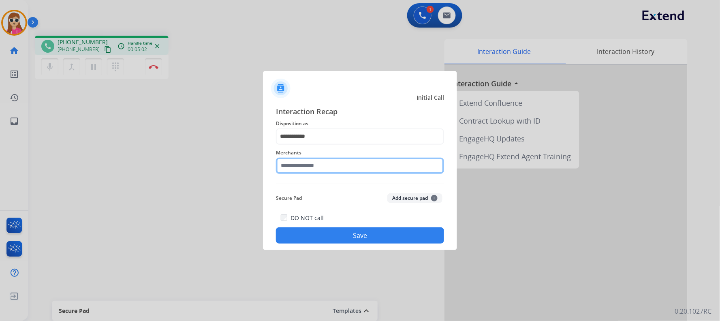
click at [333, 167] on input "text" at bounding box center [360, 166] width 168 height 16
drag, startPoint x: 314, startPoint y: 189, endPoint x: 313, endPoint y: 194, distance: 4.5
click at [313, 177] on div "Merchants ********* Not found" at bounding box center [360, 161] width 168 height 32
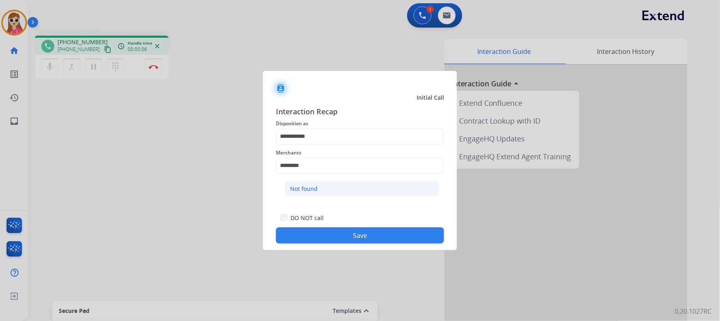
click at [313, 194] on li "Not found" at bounding box center [362, 188] width 154 height 15
type input "*********"
click at [345, 238] on button "Save" at bounding box center [360, 235] width 168 height 16
click at [345, 237] on button "Save" at bounding box center [360, 235] width 168 height 16
click at [352, 236] on button "Save" at bounding box center [360, 235] width 168 height 16
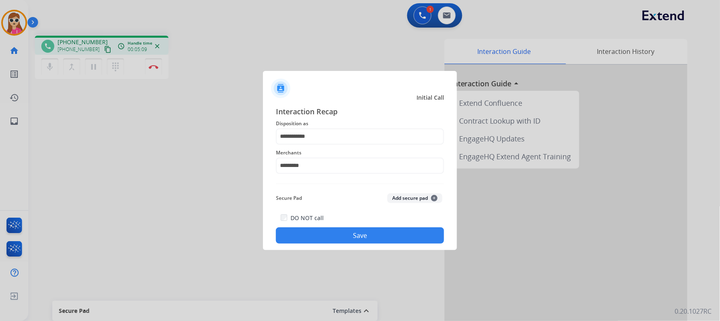
click at [352, 236] on button "Save" at bounding box center [360, 235] width 168 height 16
click at [354, 229] on button "Save" at bounding box center [360, 235] width 168 height 16
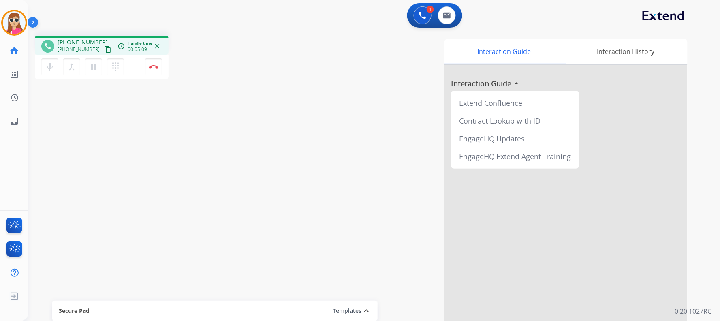
click at [356, 229] on div "Interaction Guide Interaction History Interaction Guide arrow_drop_up Extend Co…" at bounding box center [475, 203] width 426 height 328
click at [96, 68] on mat-icon "pause" at bounding box center [94, 67] width 10 height 10
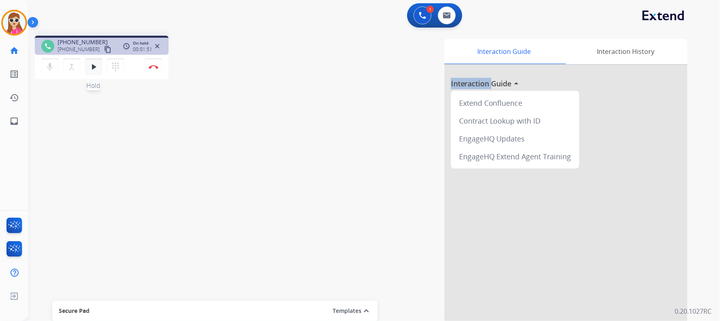
click at [90, 70] on mat-icon "play_arrow" at bounding box center [94, 67] width 10 height 10
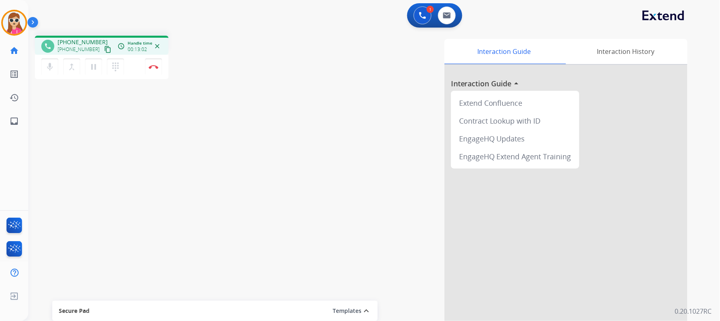
click at [111, 185] on div "phone +12033633155 +12033633155 content_copy access_time Call metrics Queue 00:…" at bounding box center [364, 198] width 673 height 338
click at [104, 49] on mat-icon "content_copy" at bounding box center [107, 49] width 7 height 7
click at [186, 223] on div "phone +12033633155 +12033633155 content_copy access_time Call metrics Queue 00:…" at bounding box center [364, 198] width 673 height 338
click at [526, 247] on div at bounding box center [566, 216] width 243 height 302
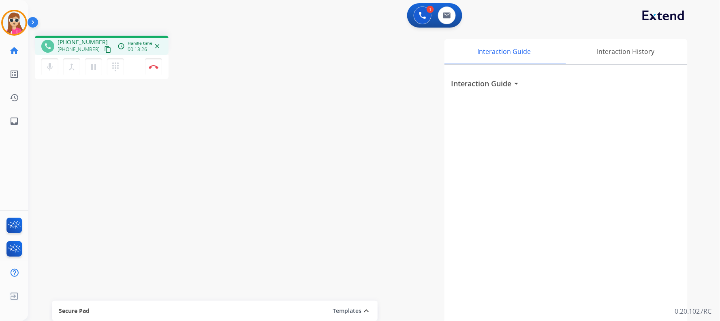
drag, startPoint x: 171, startPoint y: 240, endPoint x: 167, endPoint y: 221, distance: 19.9
click at [170, 240] on div "phone +12033633155 +12033633155 content_copy access_time Call metrics Queue 00:…" at bounding box center [364, 198] width 673 height 338
click at [157, 65] on img at bounding box center [154, 67] width 10 height 4
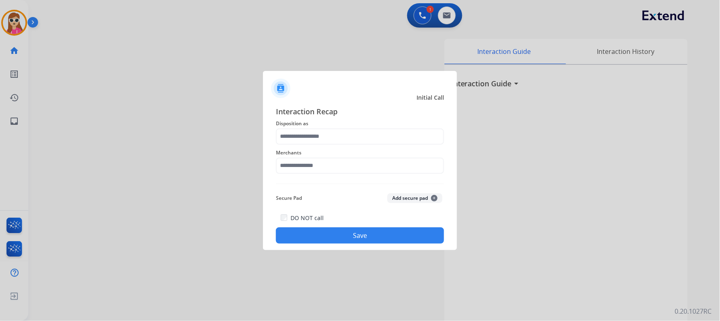
click at [389, 146] on div "Merchants" at bounding box center [360, 161] width 168 height 32
click at [389, 139] on input "text" at bounding box center [360, 137] width 168 height 16
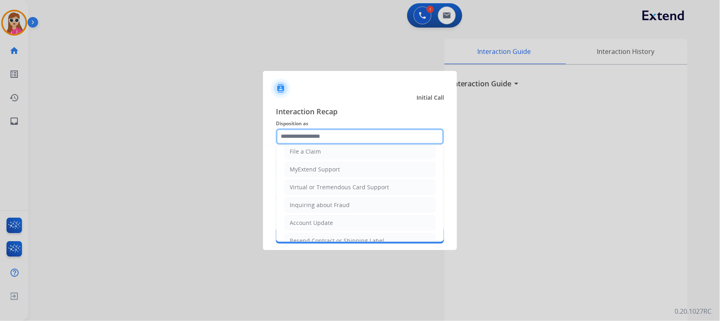
scroll to position [127, 0]
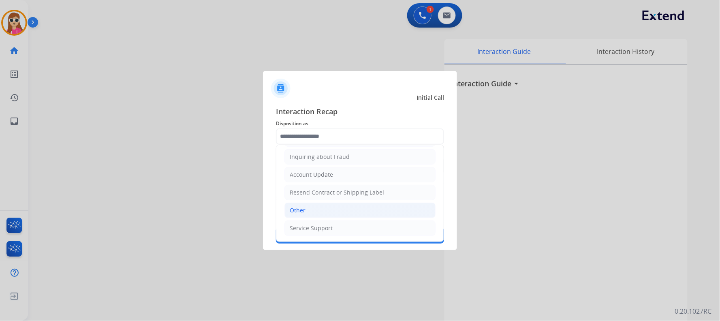
click at [352, 210] on li "Other" at bounding box center [360, 210] width 151 height 15
type input "*****"
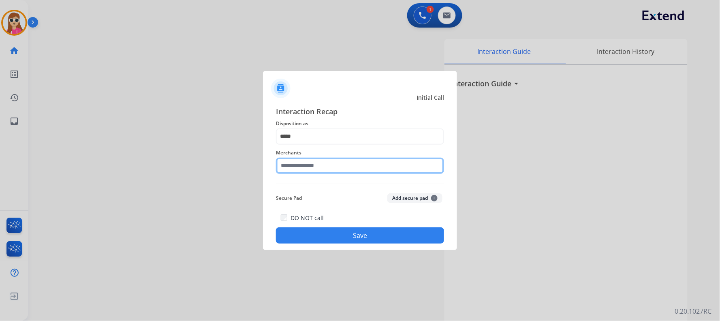
click at [352, 171] on input "text" at bounding box center [360, 166] width 168 height 16
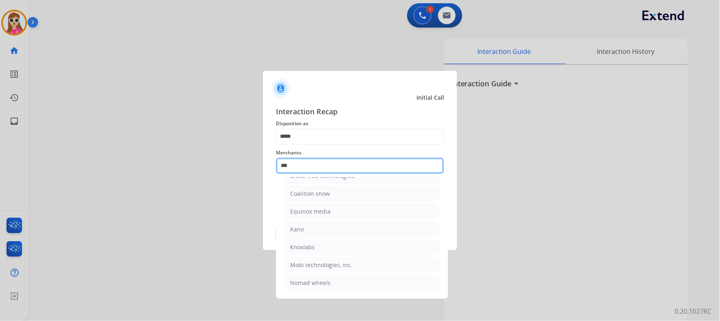
scroll to position [0, 0]
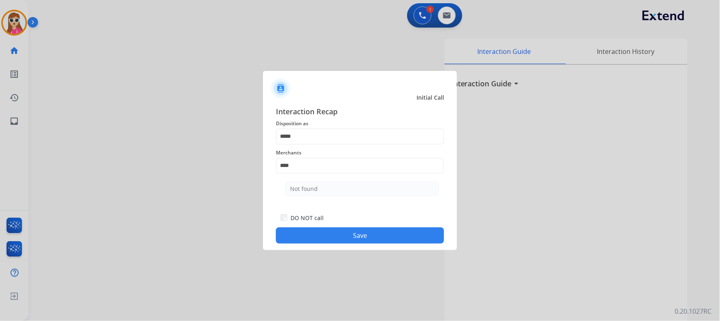
click at [315, 192] on div "Not found" at bounding box center [304, 189] width 28 height 8
type input "*********"
click at [324, 229] on div "DO NOT call Save" at bounding box center [360, 228] width 168 height 31
click at [324, 229] on button "Save" at bounding box center [360, 235] width 168 height 16
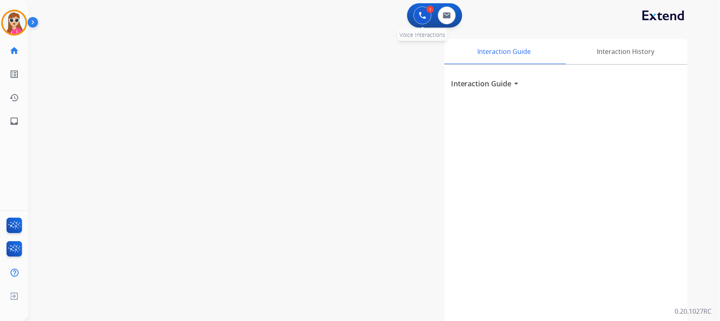
click at [420, 19] on button at bounding box center [423, 15] width 18 height 18
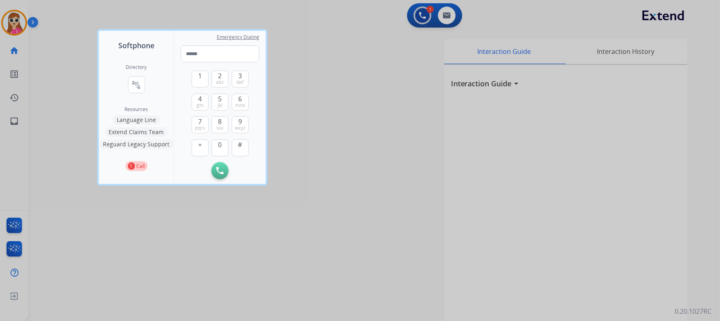
click at [130, 13] on div at bounding box center [360, 160] width 720 height 321
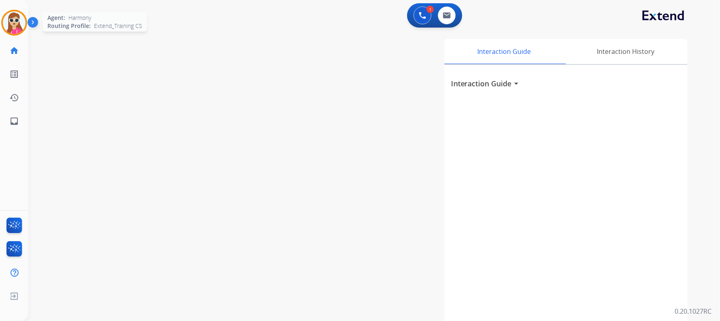
click at [15, 19] on img at bounding box center [14, 22] width 23 height 23
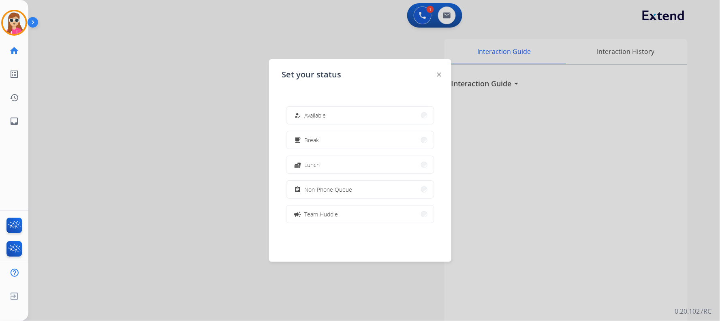
drag, startPoint x: 373, startPoint y: 116, endPoint x: 390, endPoint y: 47, distance: 70.8
click at [372, 116] on button "how_to_reg Available" at bounding box center [361, 115] width 148 height 17
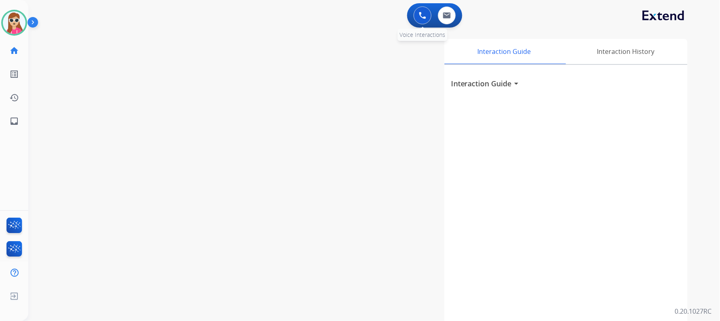
click at [425, 19] on button at bounding box center [423, 15] width 18 height 18
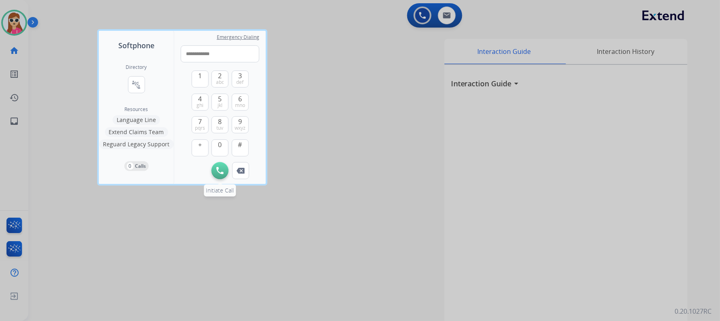
type input "**********"
click at [224, 167] on button "Initiate Call" at bounding box center [220, 170] width 17 height 17
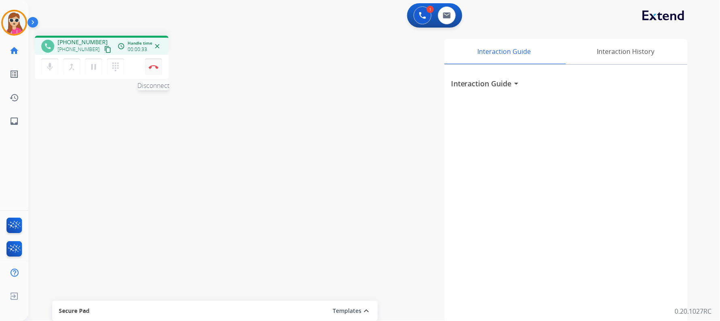
click at [149, 68] on button "Disconnect" at bounding box center [153, 66] width 17 height 17
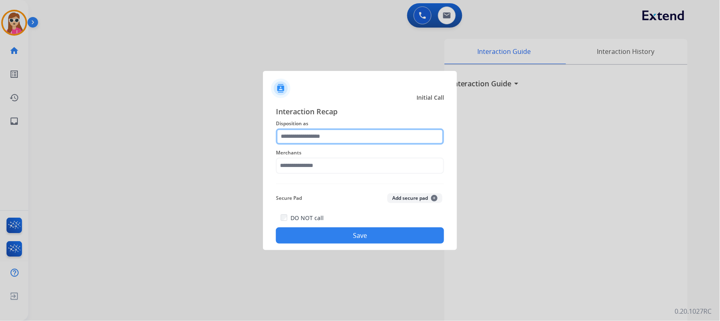
click at [312, 139] on input "text" at bounding box center [360, 137] width 168 height 16
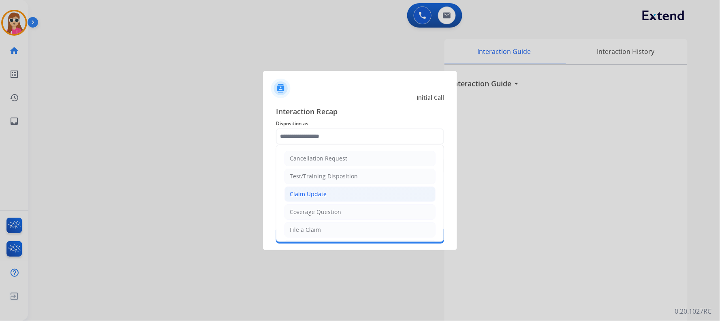
click at [319, 197] on div "Claim Update" at bounding box center [308, 194] width 37 height 8
type input "**********"
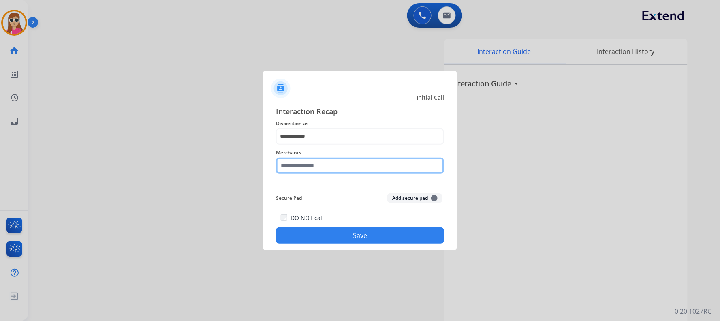
click at [313, 159] on input "text" at bounding box center [360, 166] width 168 height 16
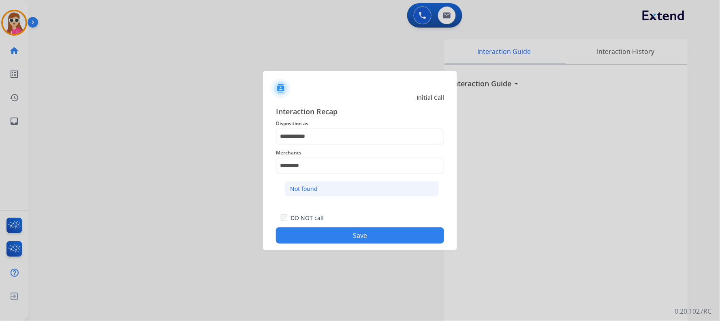
click at [356, 184] on li "Not found" at bounding box center [362, 188] width 154 height 15
type input "*********"
click at [357, 234] on button "Save" at bounding box center [360, 235] width 168 height 16
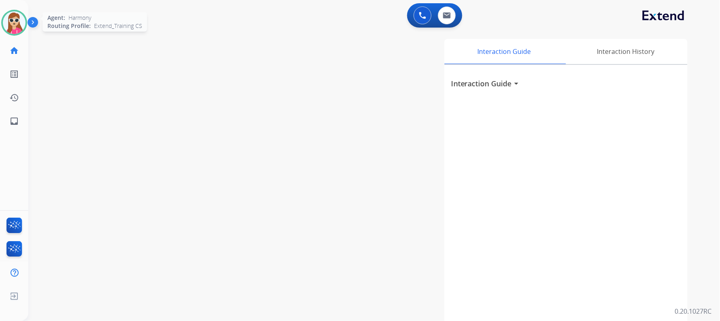
drag, startPoint x: 16, startPoint y: 24, endPoint x: 22, endPoint y: 28, distance: 7.3
click at [15, 24] on img at bounding box center [14, 22] width 23 height 23
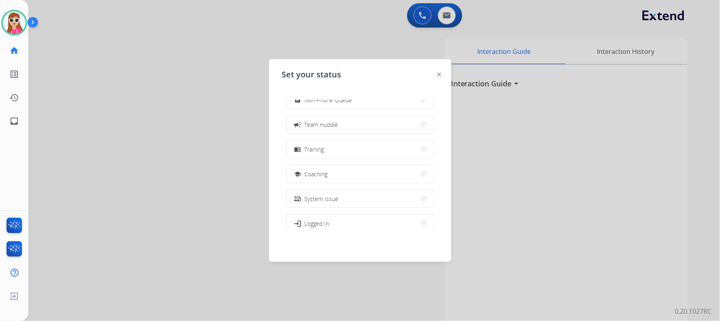
scroll to position [90, 0]
click at [341, 181] on button "school Coaching" at bounding box center [361, 173] width 148 height 17
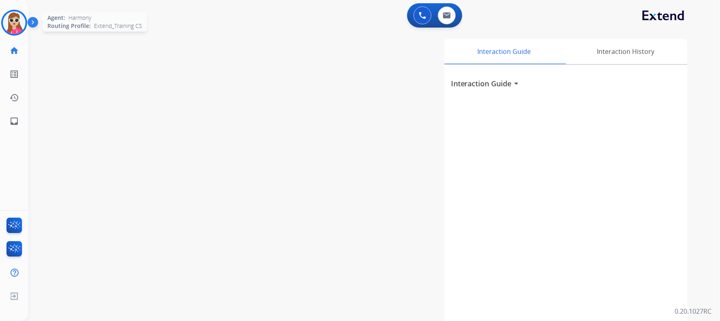
click at [16, 28] on img at bounding box center [14, 22] width 23 height 23
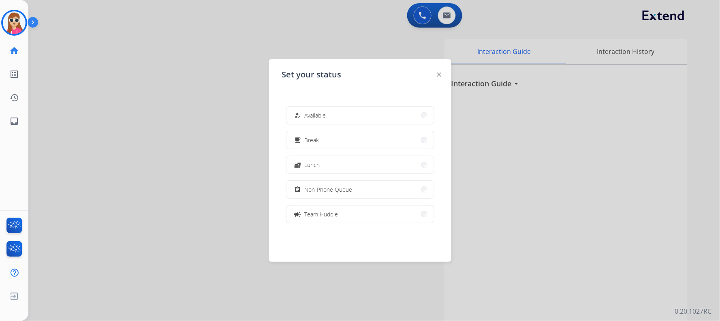
click at [443, 73] on div "Set your status how_to_reg Available free_breakfast Break fastfood Lunch assign…" at bounding box center [360, 160] width 182 height 203
click at [439, 74] on img at bounding box center [439, 75] width 4 height 4
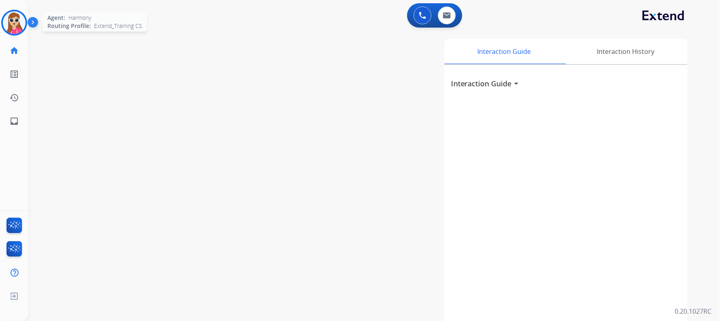
drag, startPoint x: 9, startPoint y: 18, endPoint x: 13, endPoint y: 17, distance: 4.1
click at [9, 17] on img at bounding box center [14, 22] width 23 height 23
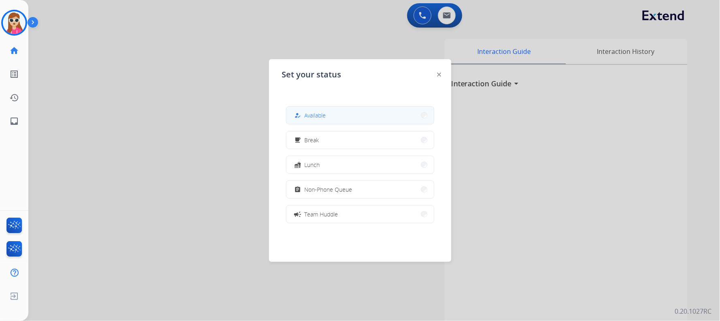
click at [384, 113] on button "how_to_reg Available" at bounding box center [361, 115] width 148 height 17
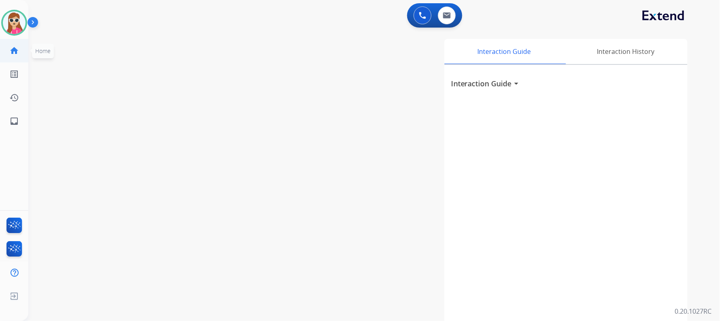
click at [18, 39] on li "home Home Home" at bounding box center [14, 50] width 23 height 23
click at [23, 25] on img at bounding box center [14, 22] width 23 height 23
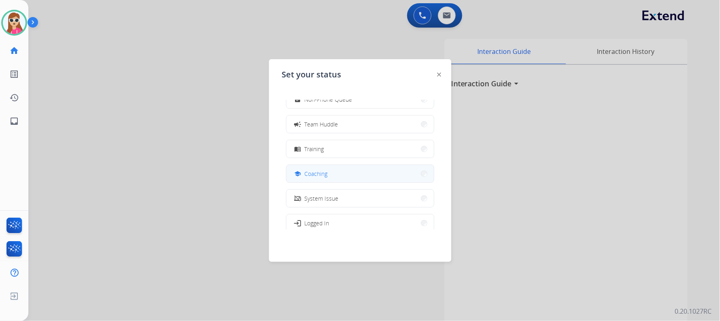
click at [337, 174] on button "school Coaching" at bounding box center [361, 173] width 148 height 17
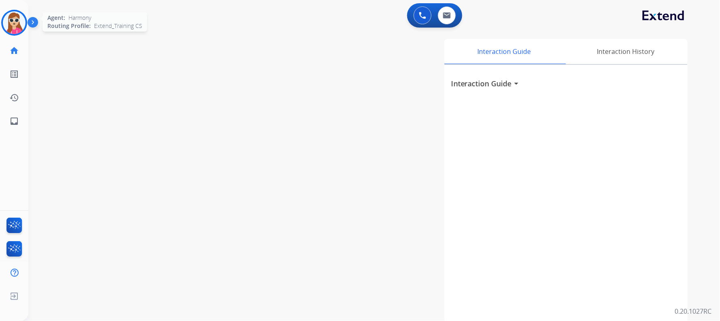
click at [15, 28] on img at bounding box center [14, 22] width 23 height 23
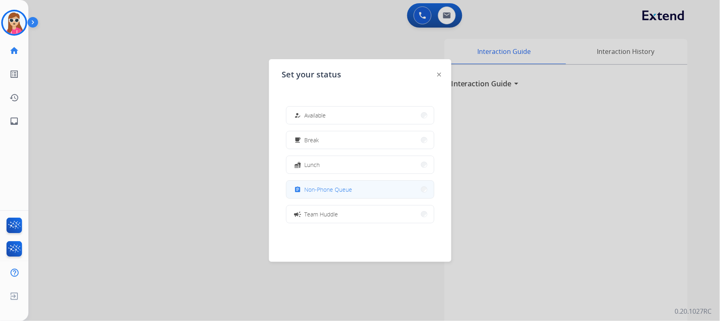
click at [362, 190] on button "assignment Non-Phone Queue" at bounding box center [361, 189] width 148 height 17
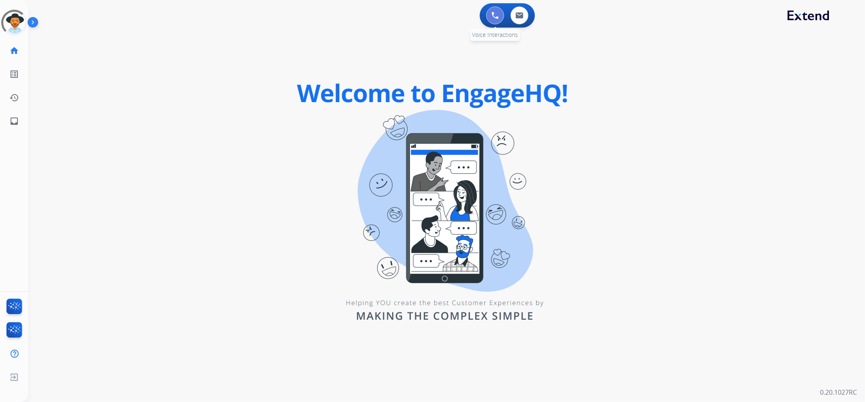
click at [495, 9] on button at bounding box center [495, 15] width 18 height 18
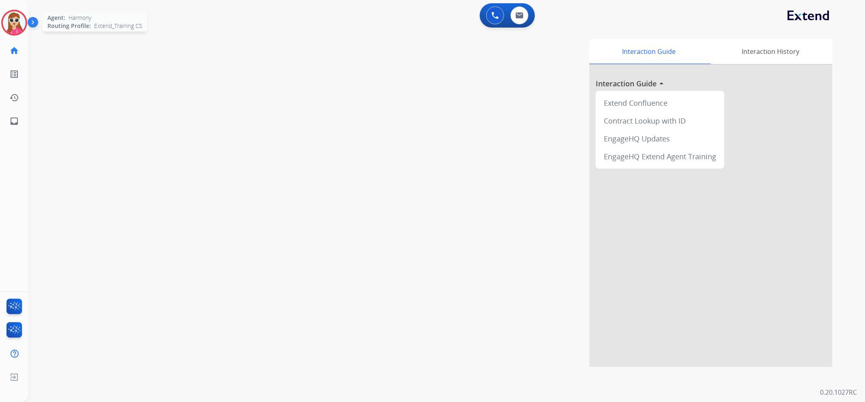
click at [26, 23] on div at bounding box center [14, 23] width 26 height 26
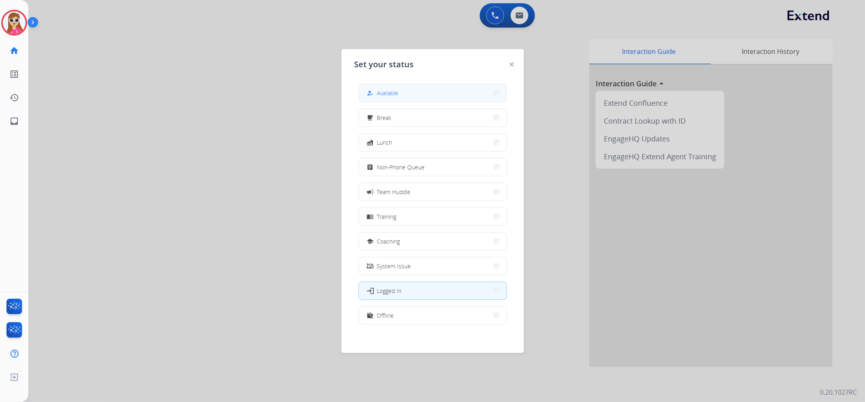
click at [396, 87] on button "how_to_reg Available" at bounding box center [433, 92] width 148 height 17
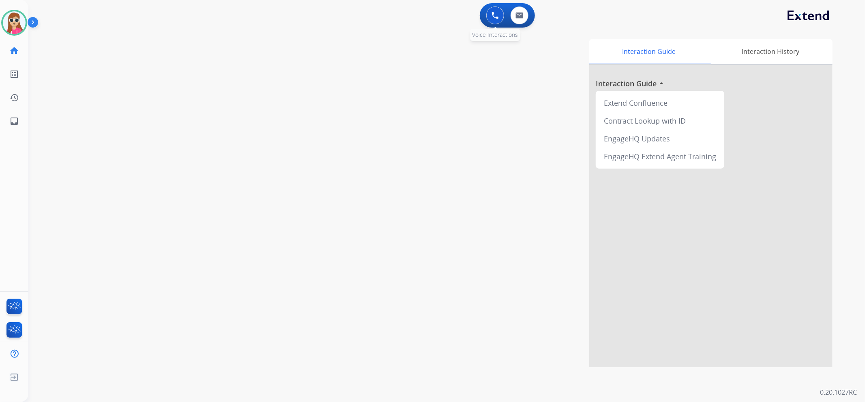
click at [495, 21] on button at bounding box center [495, 15] width 18 height 18
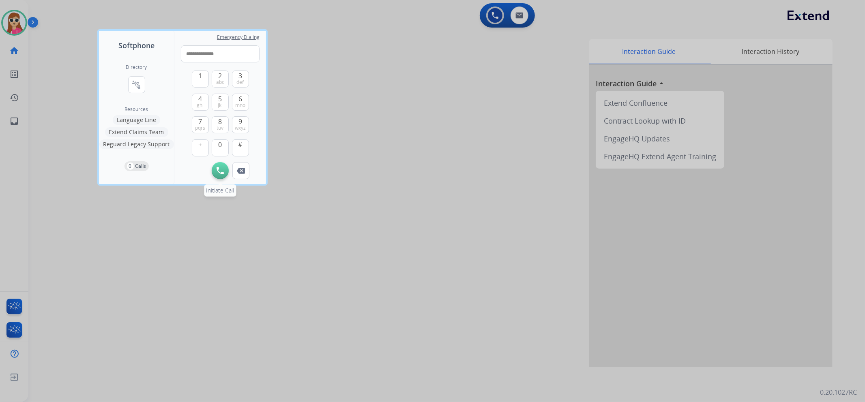
type input "**********"
click at [225, 165] on button "Initiate Call" at bounding box center [220, 170] width 17 height 17
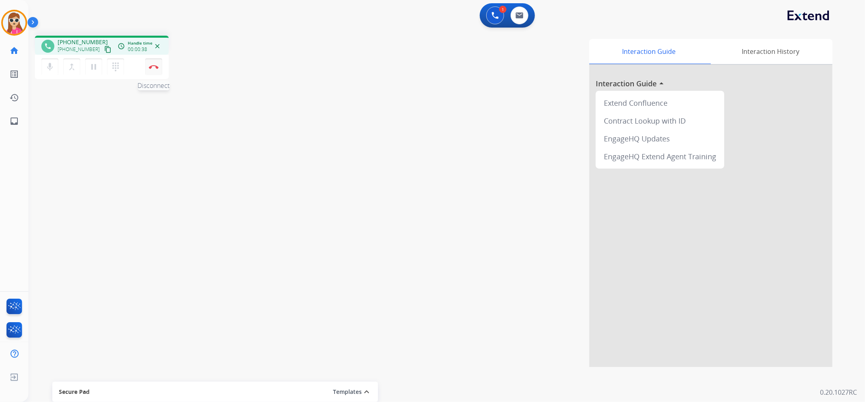
click at [153, 69] on button "Disconnect" at bounding box center [153, 66] width 17 height 17
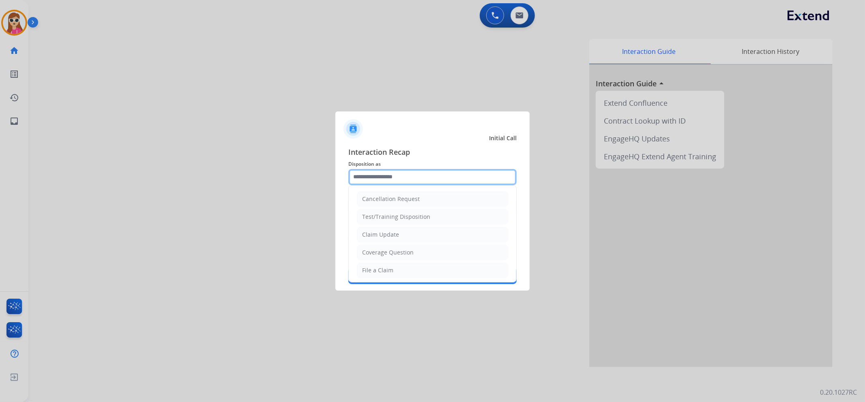
click at [394, 179] on input "text" at bounding box center [432, 177] width 168 height 16
click at [400, 236] on li "Claim Update" at bounding box center [432, 234] width 151 height 15
type input "**********"
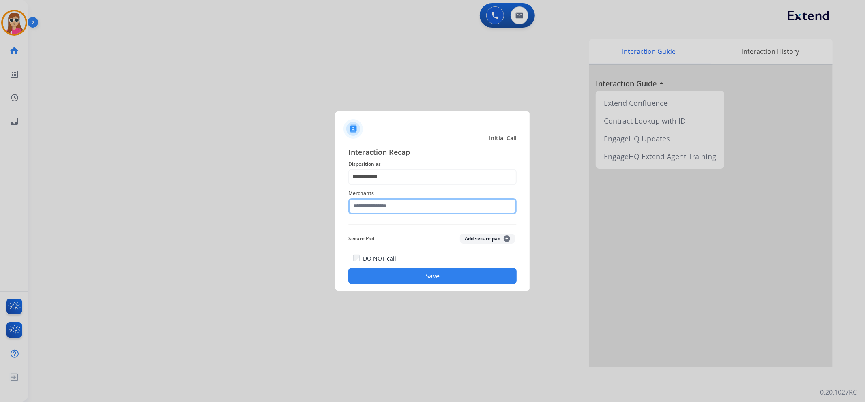
click at [414, 202] on input "text" at bounding box center [432, 206] width 168 height 16
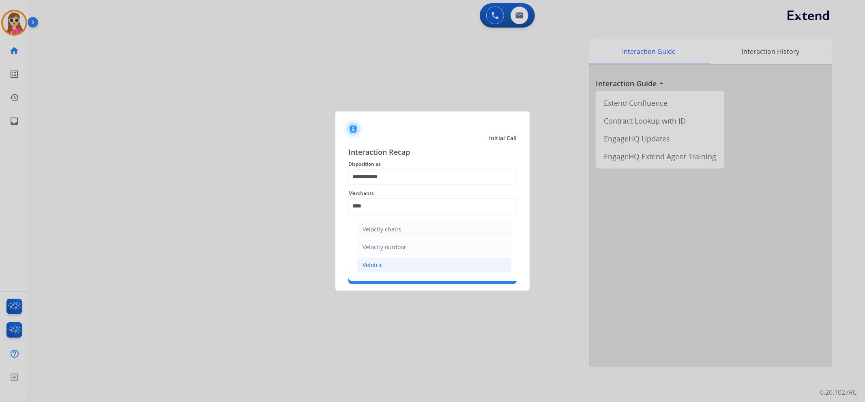
click at [398, 264] on li "Velotric" at bounding box center [434, 264] width 154 height 15
type input "********"
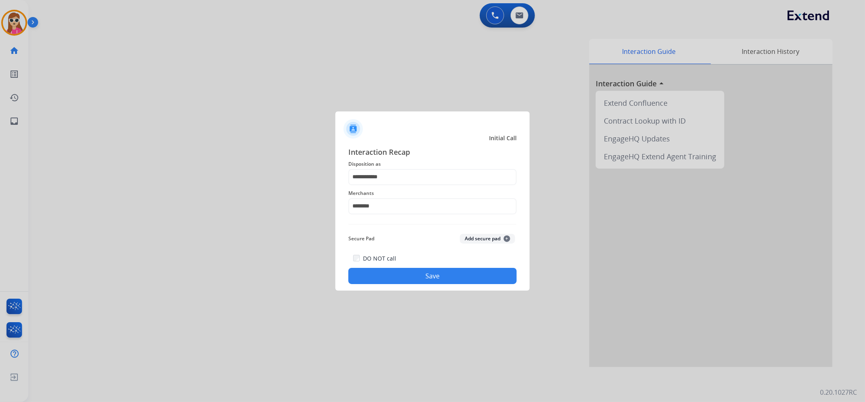
click at [418, 273] on button "Save" at bounding box center [432, 276] width 168 height 16
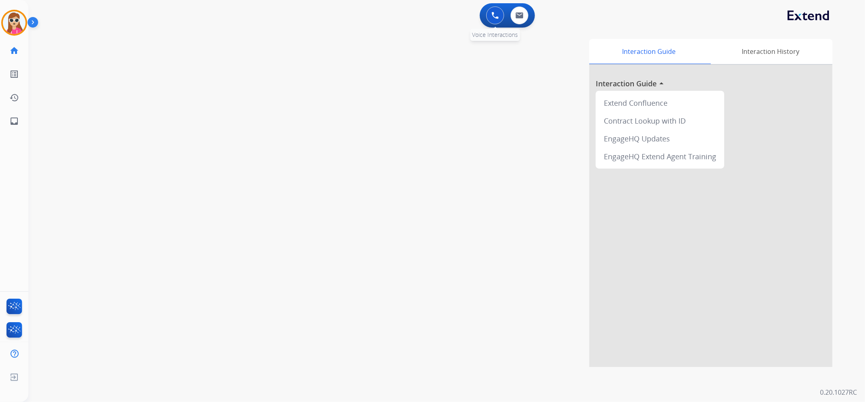
click at [497, 13] on img at bounding box center [494, 15] width 7 height 7
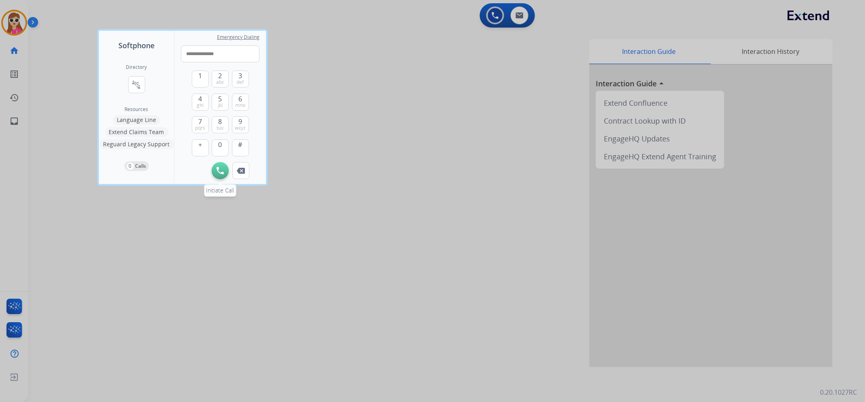
type input "**********"
click at [219, 168] on img at bounding box center [220, 170] width 7 height 7
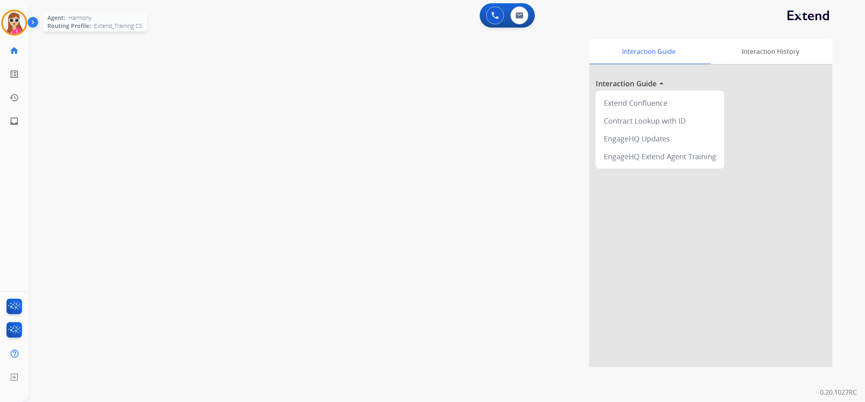
click at [14, 15] on img at bounding box center [14, 22] width 23 height 23
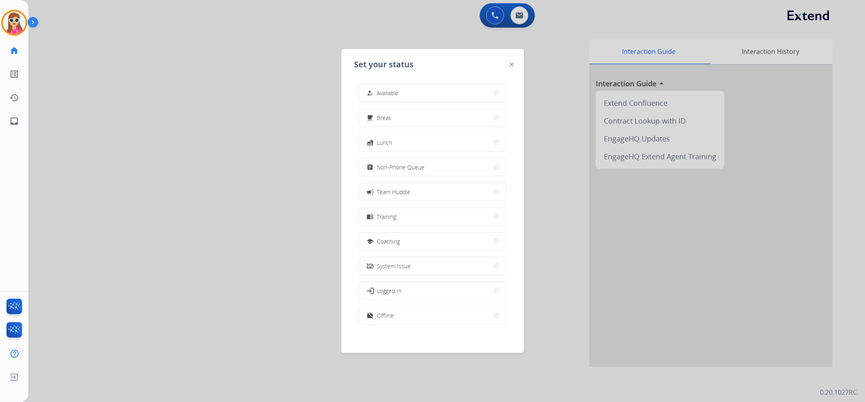
drag, startPoint x: 375, startPoint y: 100, endPoint x: 336, endPoint y: 83, distance: 42.3
click at [373, 100] on button "how_to_reg Available" at bounding box center [433, 92] width 148 height 17
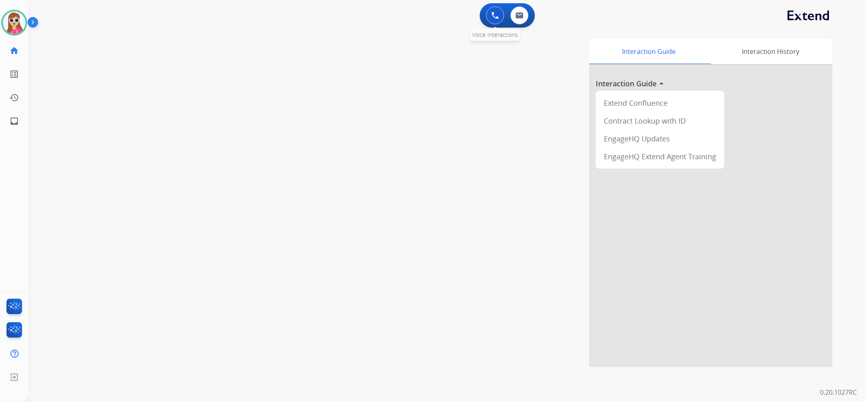
click at [494, 19] on button at bounding box center [495, 15] width 18 height 18
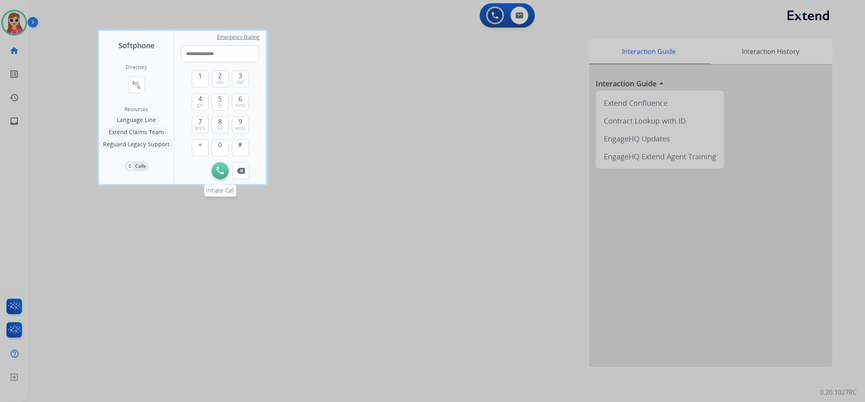
type input "**********"
click at [218, 166] on button "Initiate Call" at bounding box center [220, 170] width 17 height 17
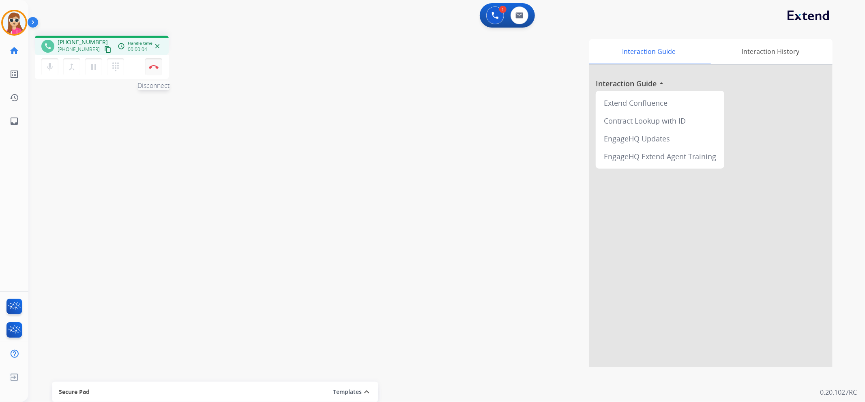
click at [152, 71] on button "Disconnect" at bounding box center [153, 66] width 17 height 17
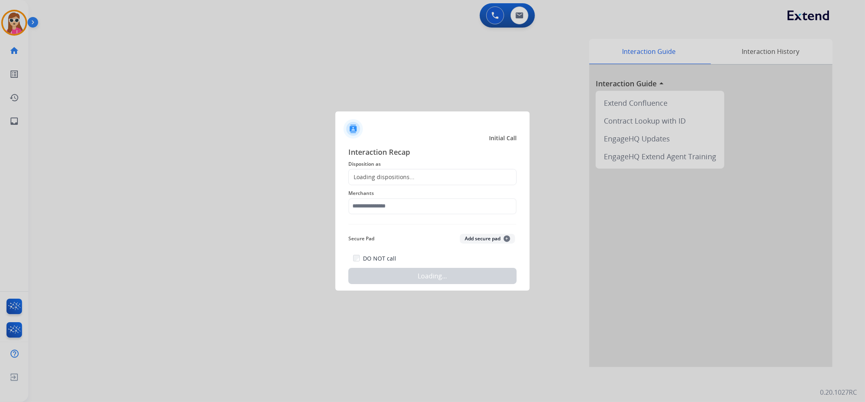
click at [482, 179] on div "Loading dispositions..." at bounding box center [432, 177] width 168 height 16
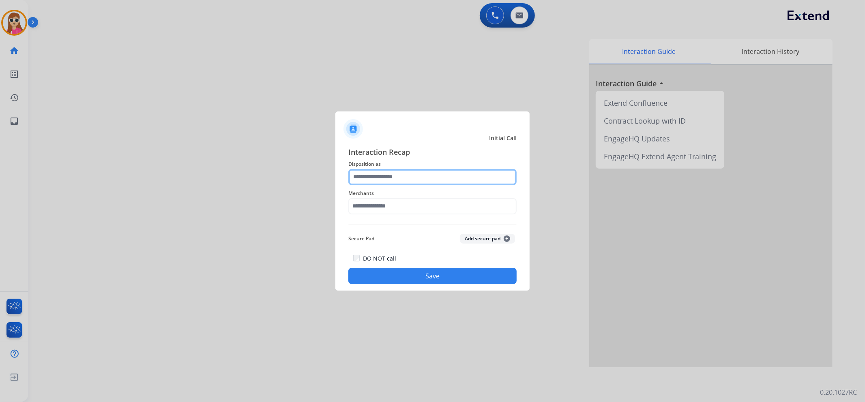
click at [492, 170] on input "text" at bounding box center [432, 177] width 168 height 16
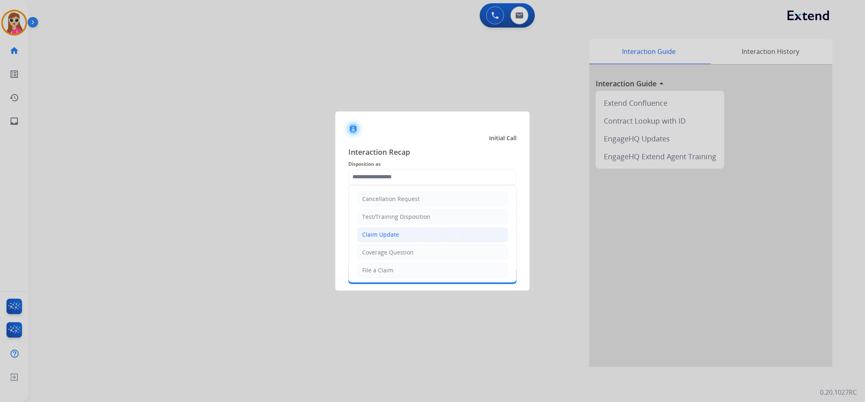
click at [475, 227] on li "Claim Update" at bounding box center [432, 234] width 151 height 15
type input "**********"
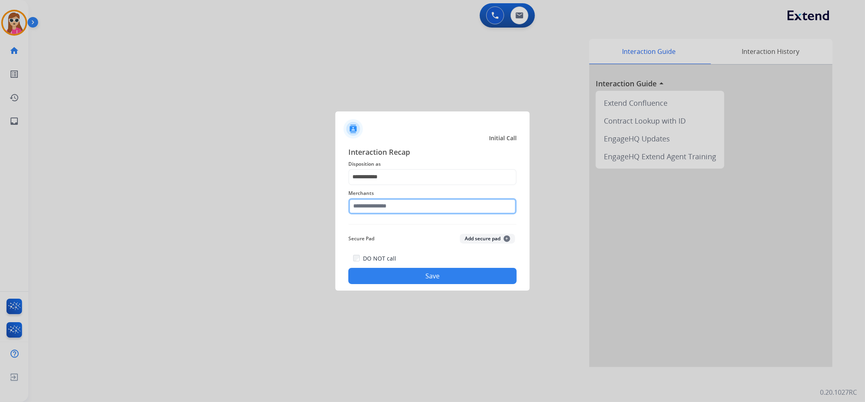
click at [478, 208] on input "text" at bounding box center [432, 206] width 168 height 16
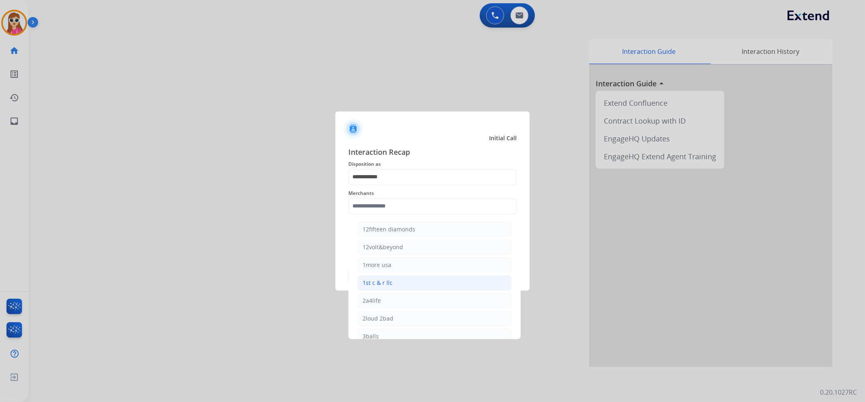
click at [464, 281] on li "1st c & r llc" at bounding box center [434, 282] width 154 height 15
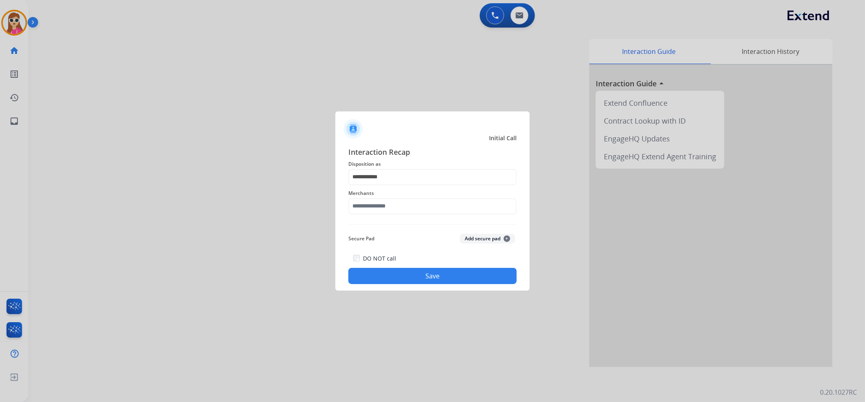
type input "**********"
click at [464, 279] on button "Save" at bounding box center [432, 276] width 168 height 16
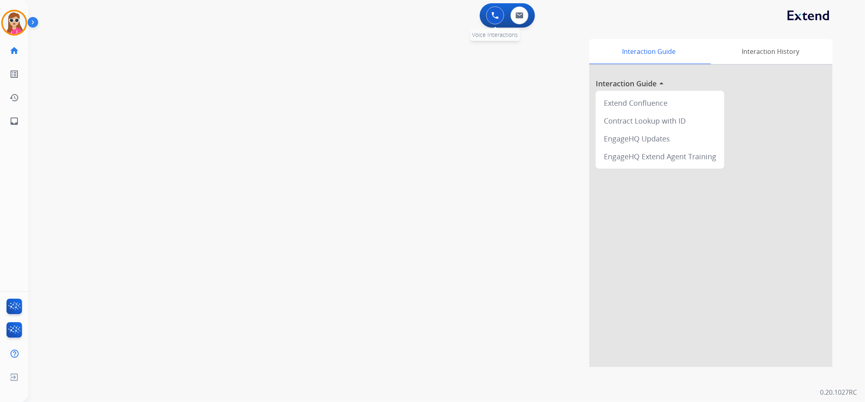
click at [493, 8] on button at bounding box center [495, 15] width 18 height 18
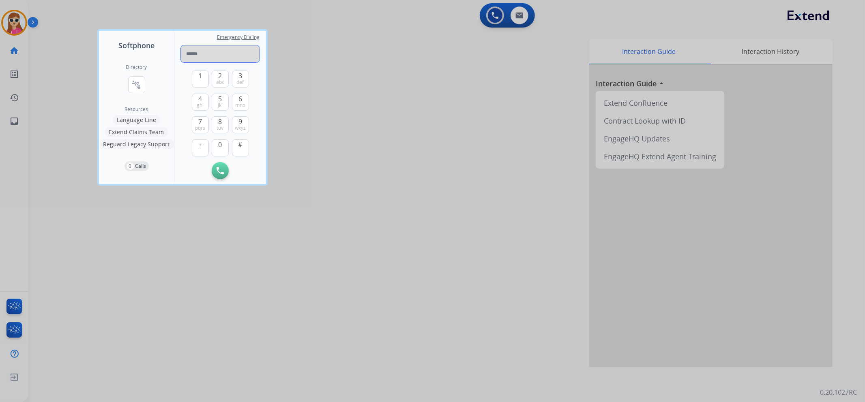
drag, startPoint x: 238, startPoint y: 60, endPoint x: 242, endPoint y: 47, distance: 13.4
paste input "**********"
type input "**********"
click at [221, 175] on button "Initiate Call" at bounding box center [220, 170] width 17 height 17
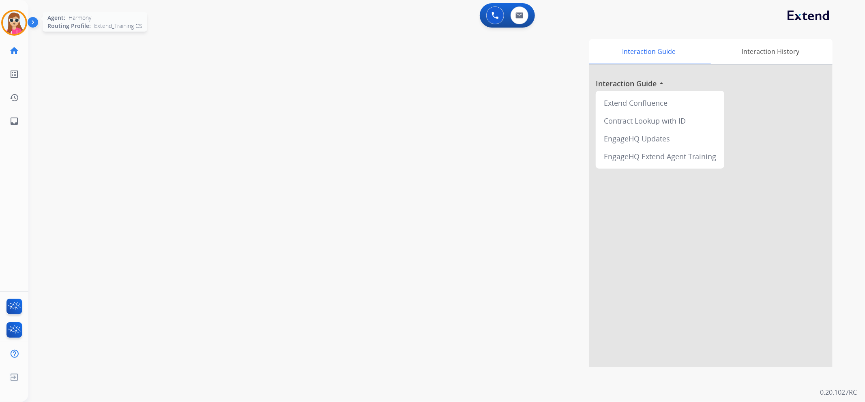
click at [18, 28] on img at bounding box center [14, 22] width 23 height 23
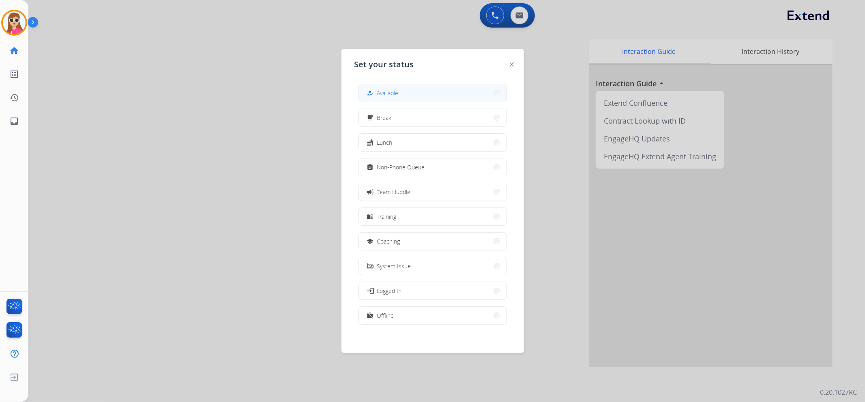
click at [388, 100] on button "how_to_reg Available" at bounding box center [433, 92] width 148 height 17
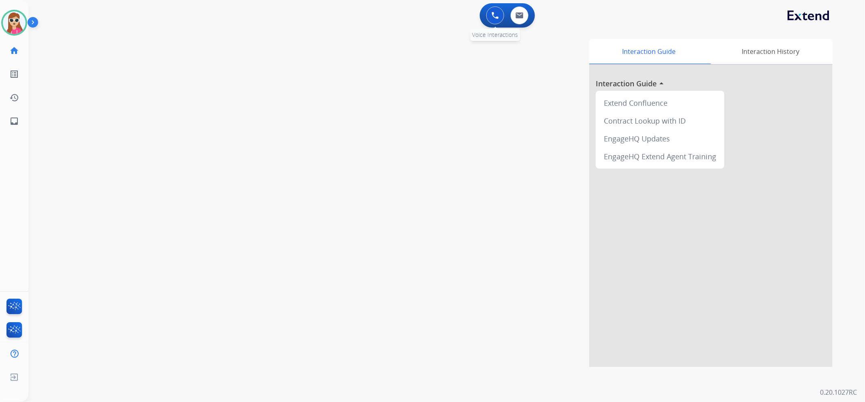
click at [487, 21] on div "0 Voice Interactions" at bounding box center [495, 15] width 24 height 18
click at [495, 15] on img at bounding box center [494, 15] width 7 height 7
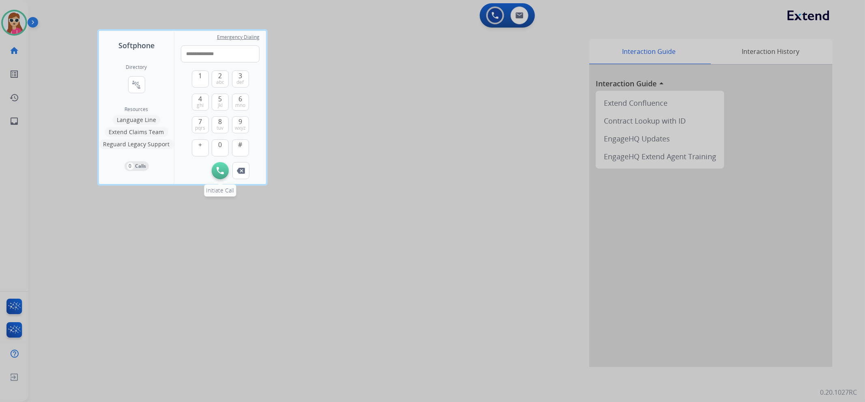
type input "**********"
click at [219, 165] on button "Initiate Call" at bounding box center [220, 170] width 17 height 17
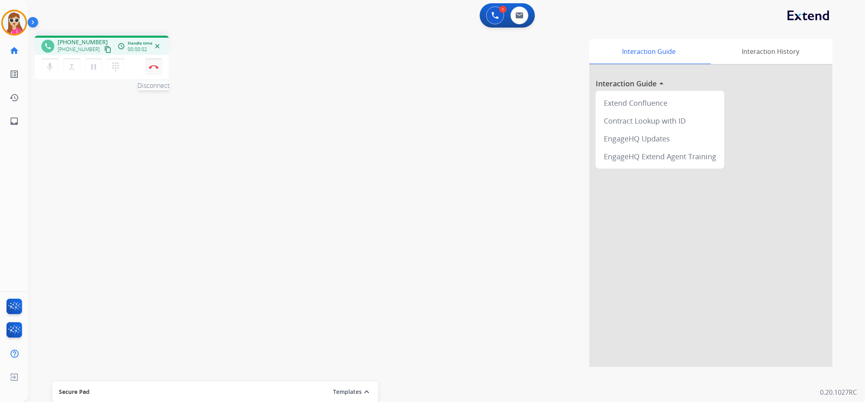
click at [156, 68] on img at bounding box center [154, 67] width 10 height 4
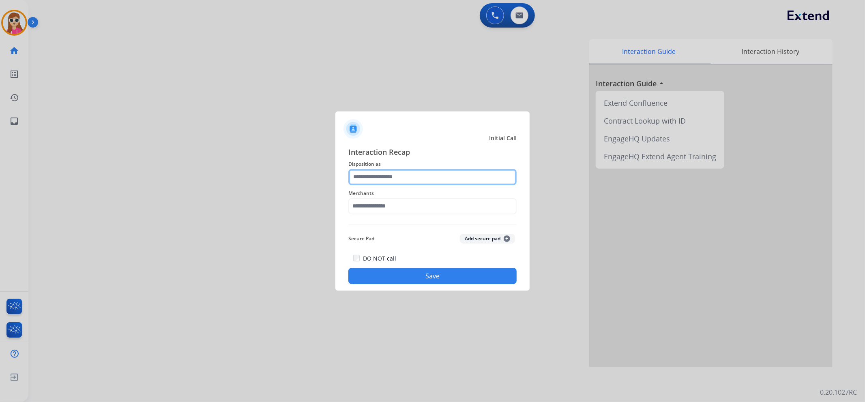
click at [410, 180] on input "text" at bounding box center [432, 177] width 168 height 16
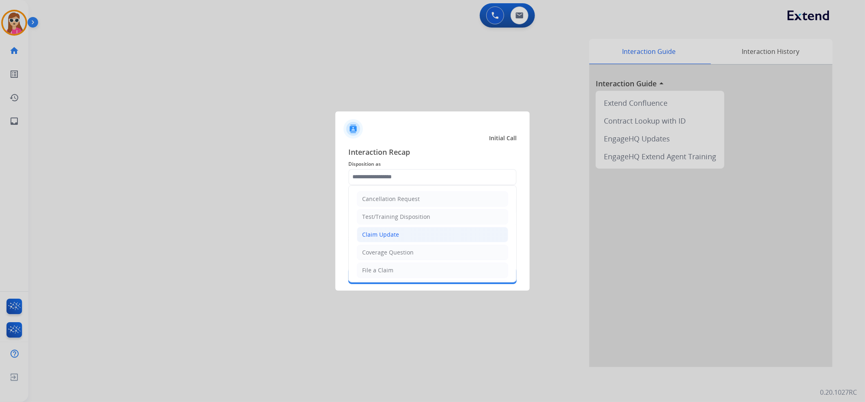
click at [406, 230] on li "Claim Update" at bounding box center [432, 234] width 151 height 15
type input "**********"
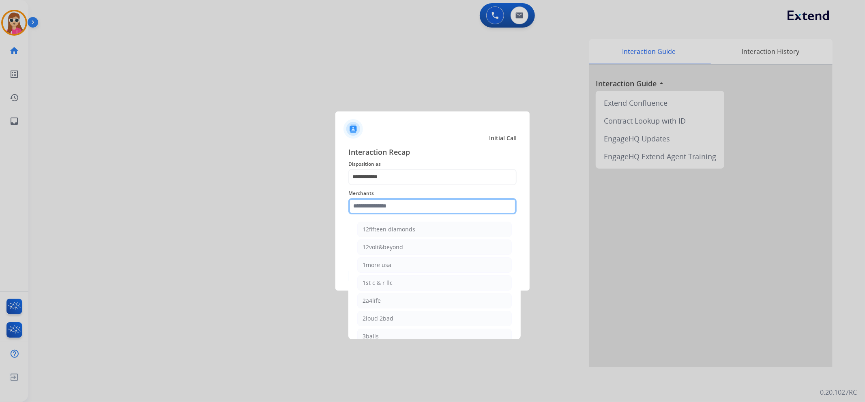
click at [403, 212] on input "text" at bounding box center [432, 206] width 168 height 16
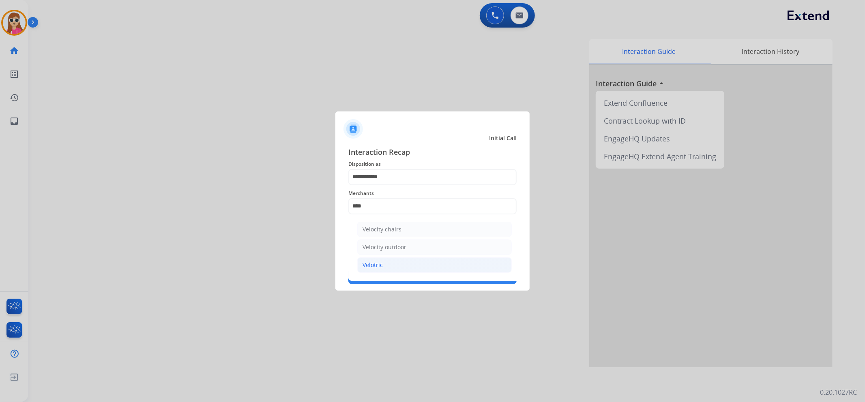
click at [405, 271] on li "Velotric" at bounding box center [434, 264] width 154 height 15
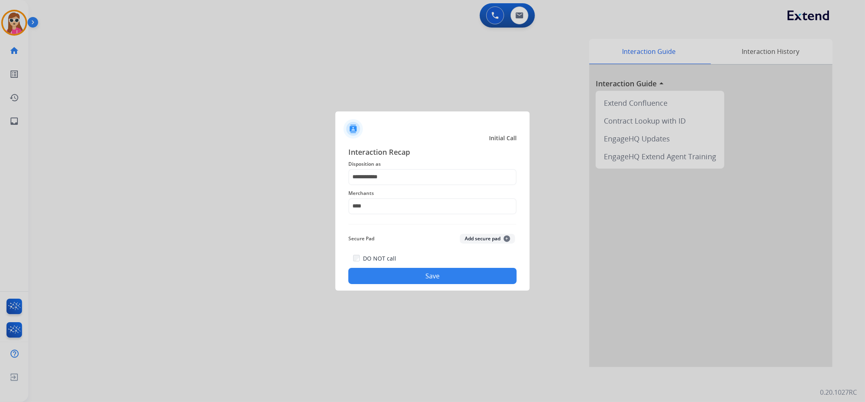
type input "********"
click at [403, 281] on button "Save" at bounding box center [432, 276] width 168 height 16
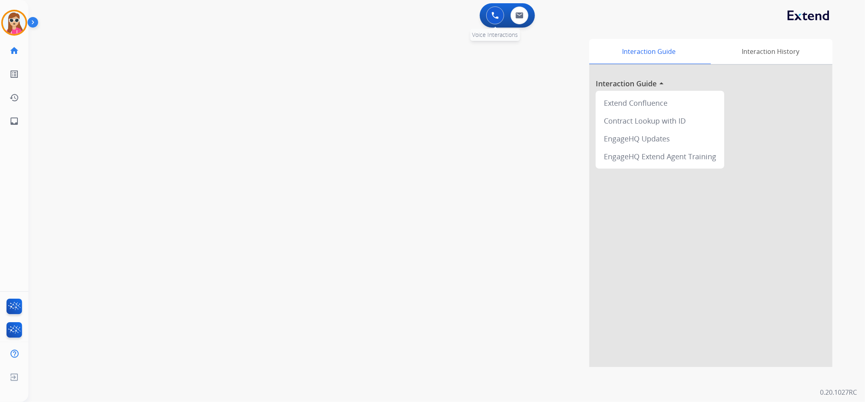
click at [488, 19] on button at bounding box center [495, 15] width 18 height 18
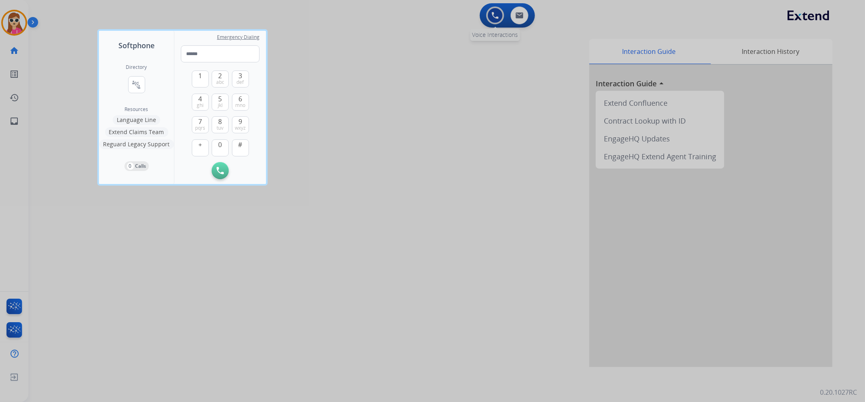
click at [491, 17] on div at bounding box center [432, 201] width 865 height 402
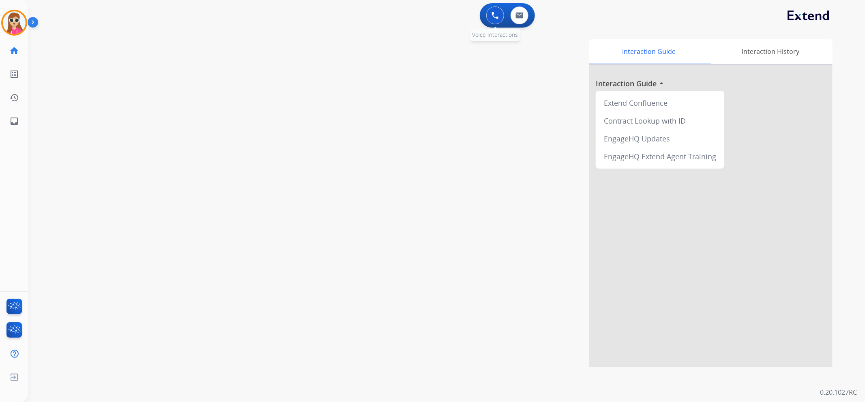
click at [493, 15] on img at bounding box center [494, 15] width 7 height 7
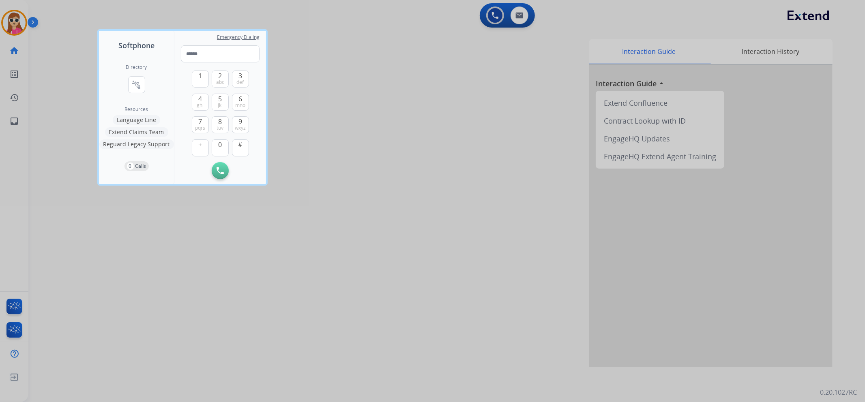
click at [66, 68] on div at bounding box center [432, 201] width 865 height 402
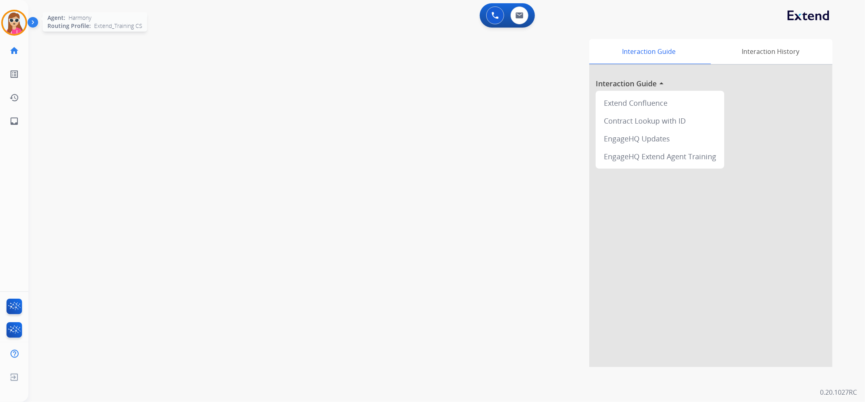
drag, startPoint x: 7, startPoint y: 31, endPoint x: 19, endPoint y: 31, distance: 12.2
click at [6, 31] on div "Agent: Harmony Routing Profile: Extend_Training CS" at bounding box center [14, 23] width 26 height 26
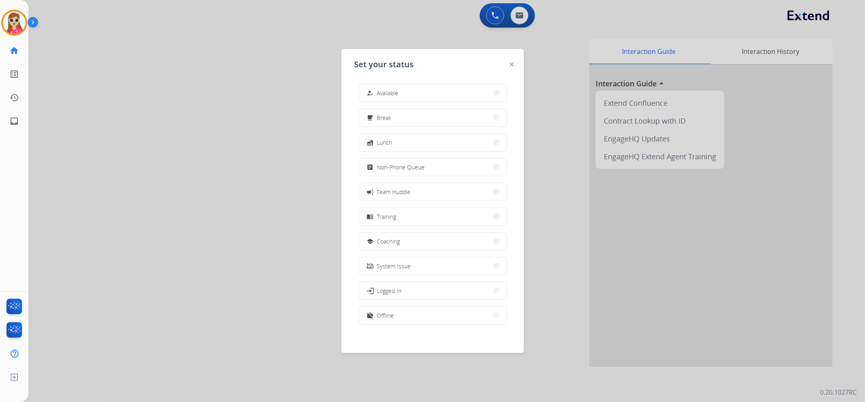
drag, startPoint x: 444, startPoint y: 100, endPoint x: 448, endPoint y: 88, distance: 13.0
click at [443, 99] on button "how_to_reg Available" at bounding box center [433, 92] width 148 height 17
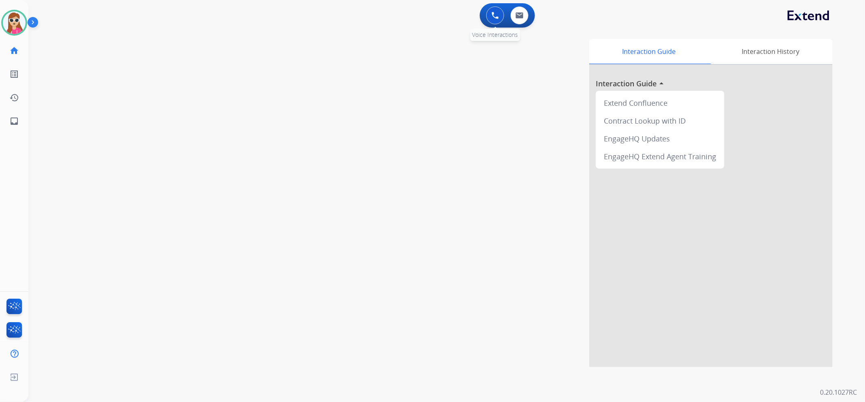
click at [497, 14] on img at bounding box center [494, 15] width 7 height 7
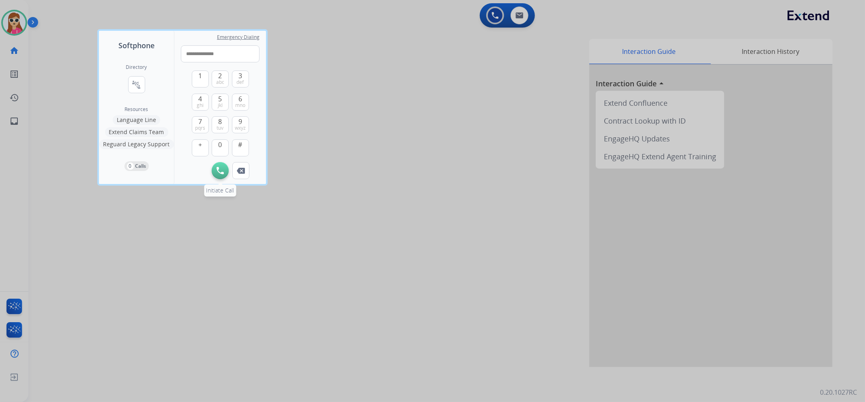
type input "**********"
click at [217, 169] on img at bounding box center [220, 170] width 7 height 7
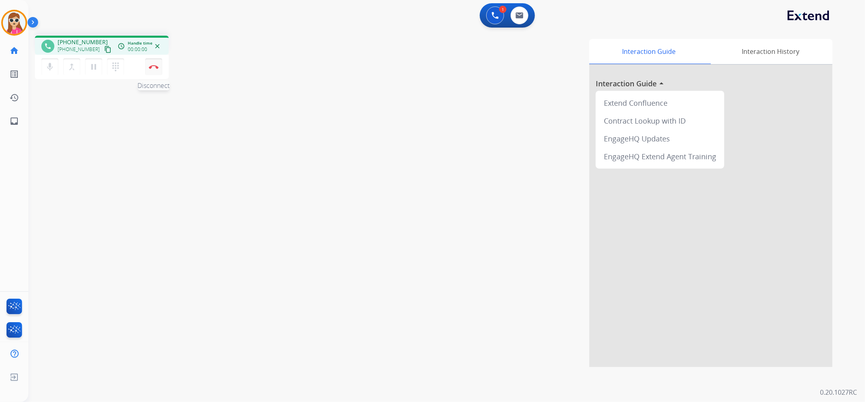
click at [160, 71] on button "Disconnect" at bounding box center [153, 66] width 17 height 17
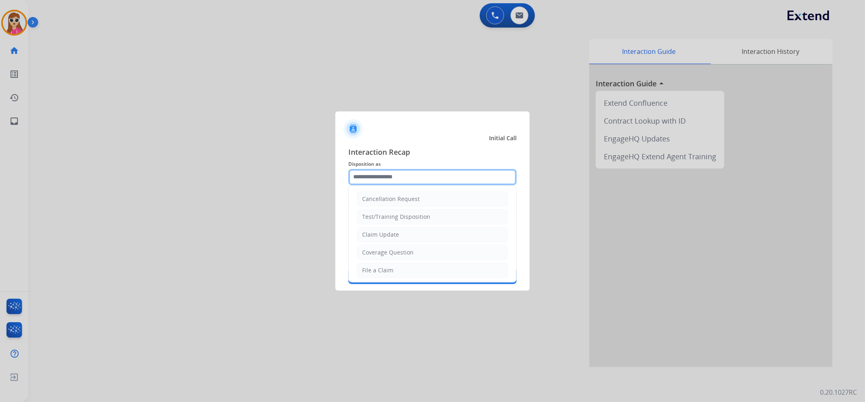
click at [385, 175] on input "text" at bounding box center [432, 177] width 168 height 16
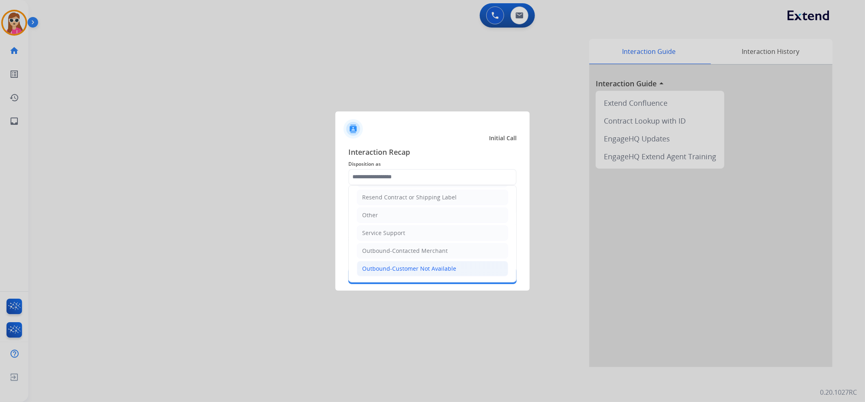
click at [399, 269] on div "Outbound-Customer Not Available" at bounding box center [409, 269] width 94 height 8
type input "**********"
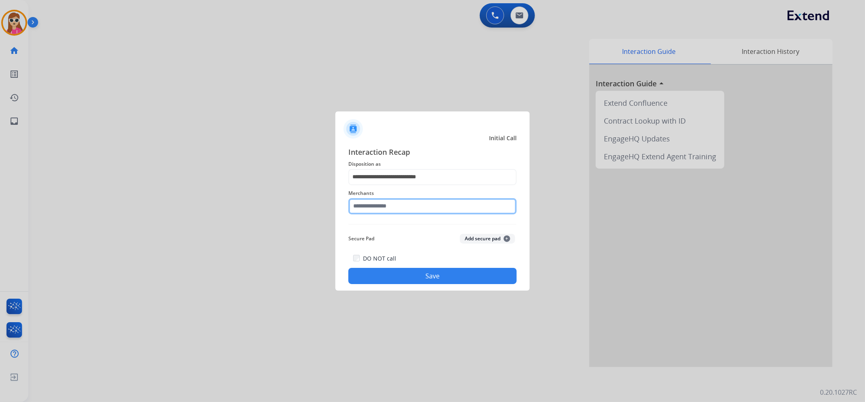
click at [399, 203] on input "text" at bounding box center [432, 206] width 168 height 16
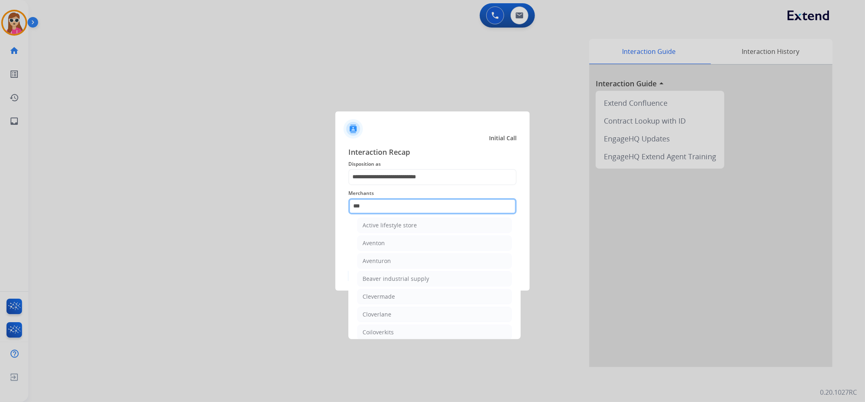
scroll to position [0, 0]
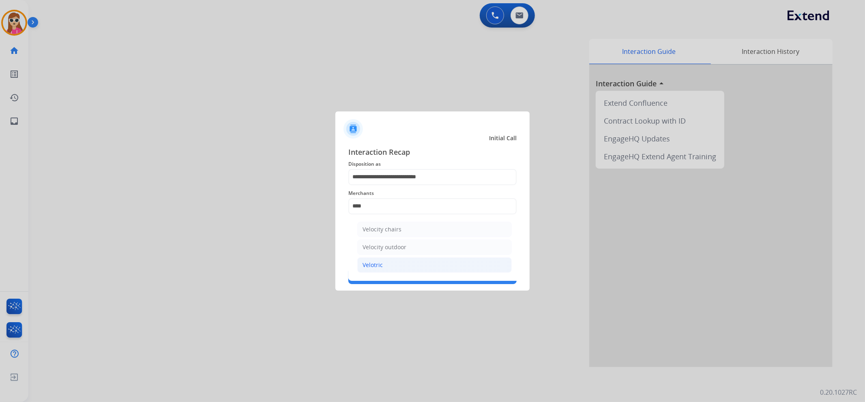
click at [397, 269] on li "Velotric" at bounding box center [434, 264] width 154 height 15
type input "********"
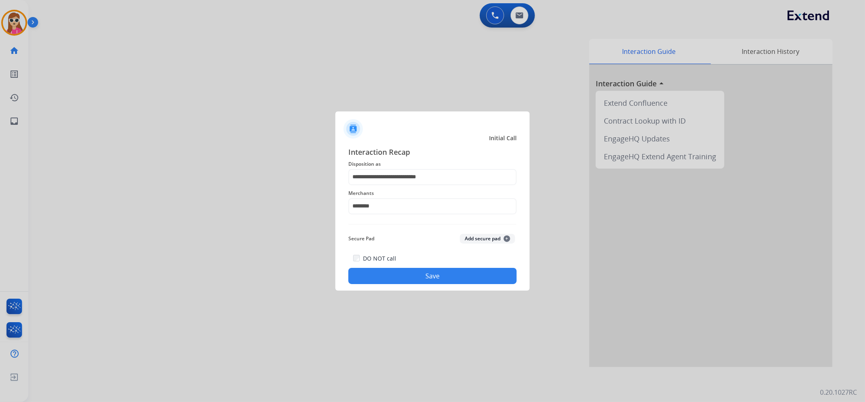
drag, startPoint x: 398, startPoint y: 274, endPoint x: 412, endPoint y: 259, distance: 20.9
click at [401, 274] on button "Save" at bounding box center [432, 276] width 168 height 16
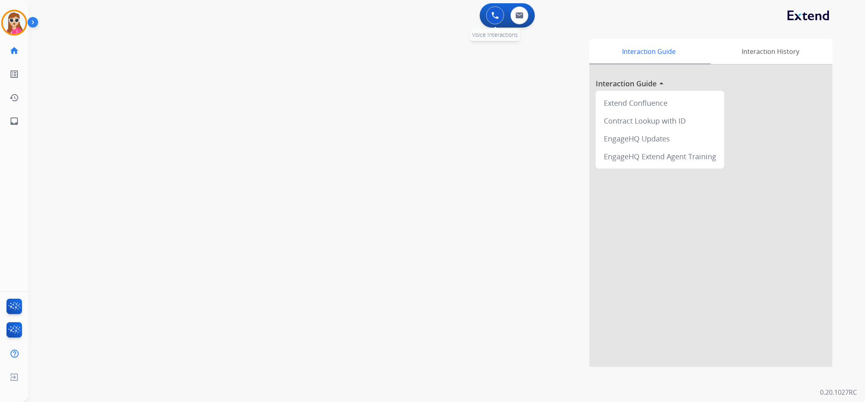
click at [492, 17] on img at bounding box center [494, 15] width 7 height 7
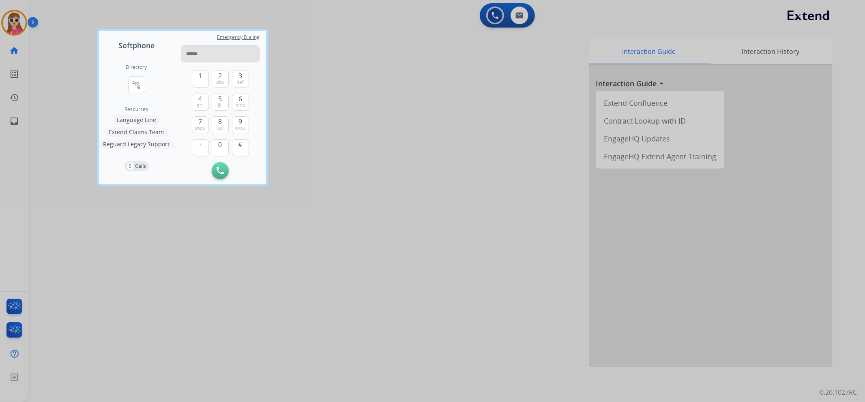
drag, startPoint x: 219, startPoint y: 50, endPoint x: 214, endPoint y: 51, distance: 5.8
type input "**********"
click at [224, 172] on button "Initiate Call" at bounding box center [220, 170] width 17 height 17
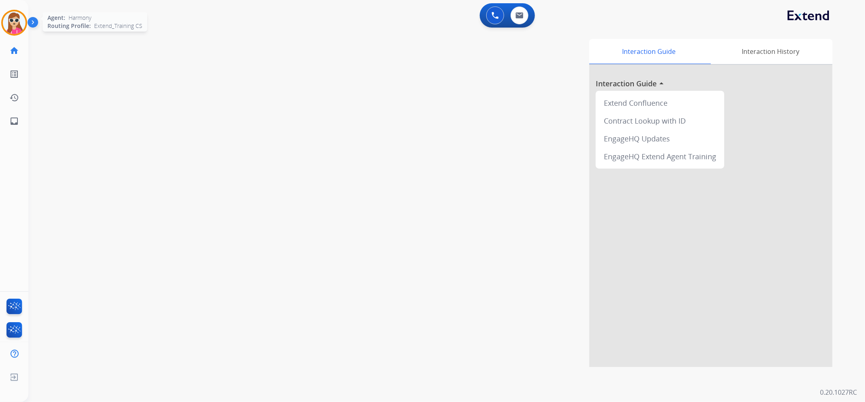
click at [10, 28] on img at bounding box center [14, 22] width 23 height 23
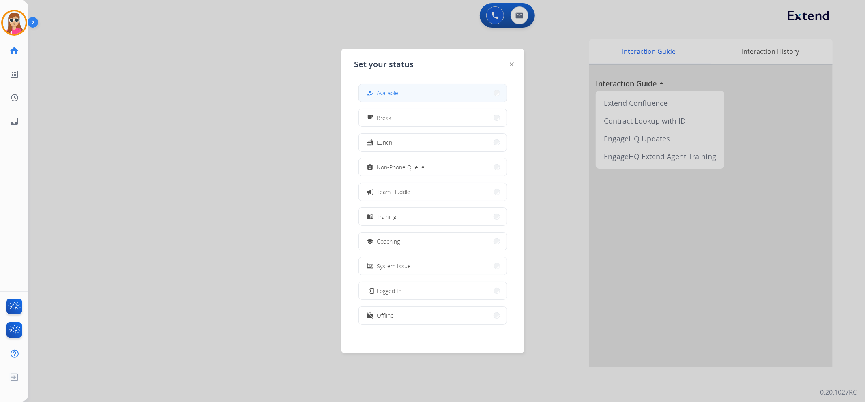
click at [458, 94] on button "how_to_reg Available" at bounding box center [433, 92] width 148 height 17
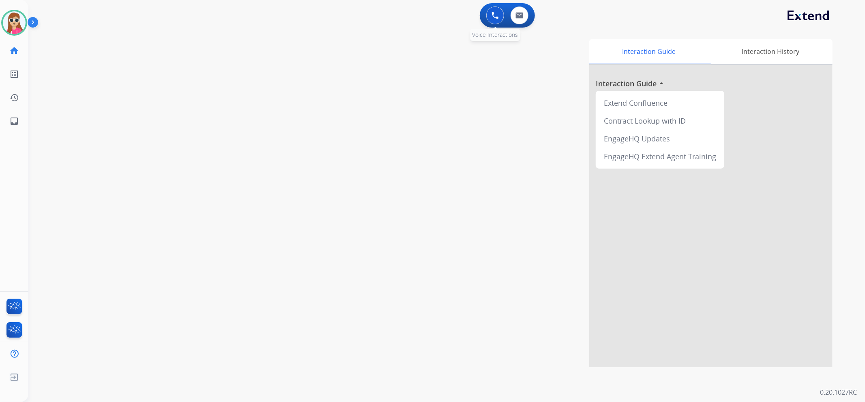
click at [492, 15] on img at bounding box center [494, 15] width 7 height 7
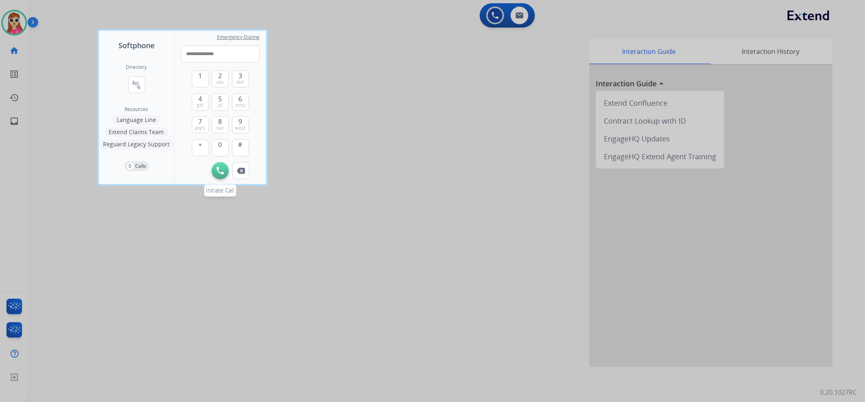
type input "**********"
click at [226, 167] on button "Initiate Call" at bounding box center [220, 170] width 17 height 17
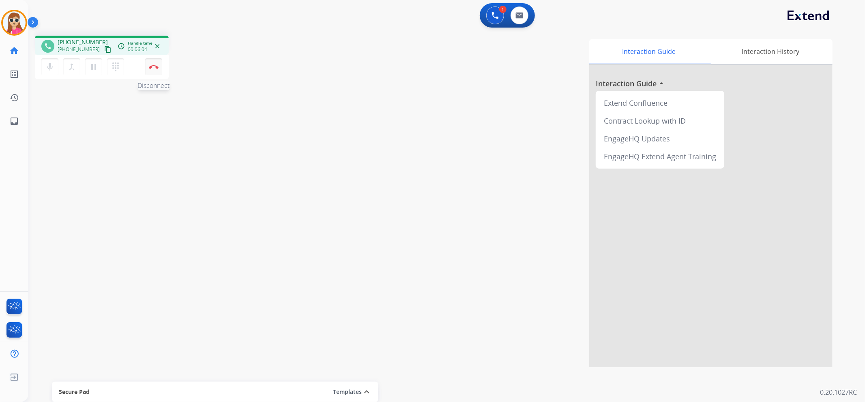
click at [160, 67] on button "Disconnect" at bounding box center [153, 66] width 17 height 17
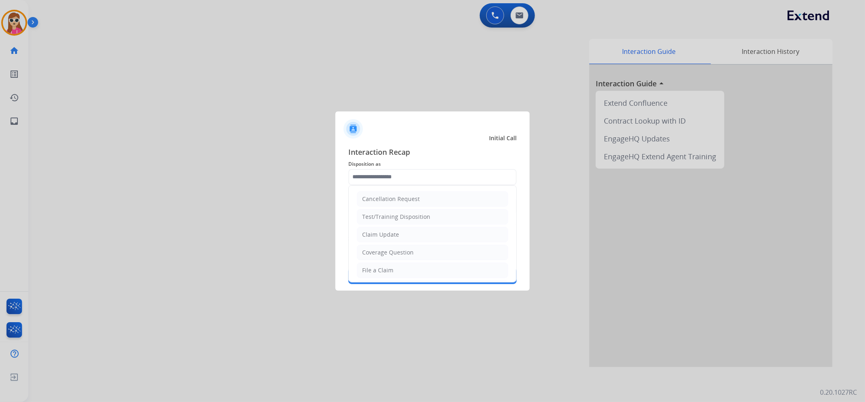
click at [362, 183] on input "text" at bounding box center [432, 177] width 168 height 16
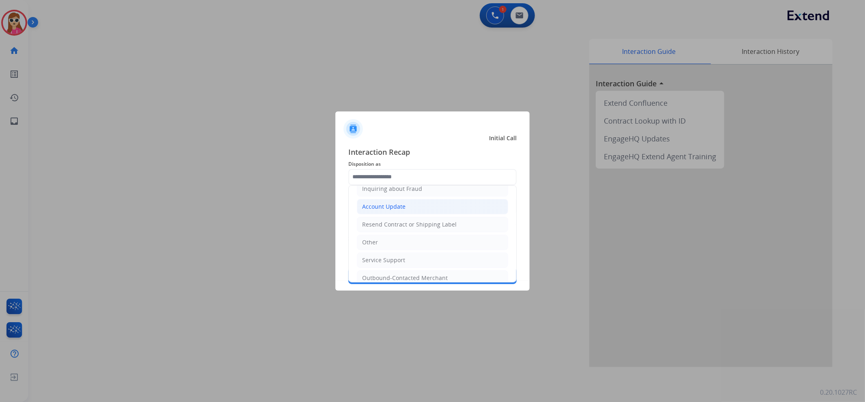
scroll to position [163, 0]
click at [419, 180] on input "text" at bounding box center [432, 177] width 168 height 16
click at [419, 266] on div "Outbound-Customer Not Available" at bounding box center [409, 269] width 94 height 8
type input "**********"
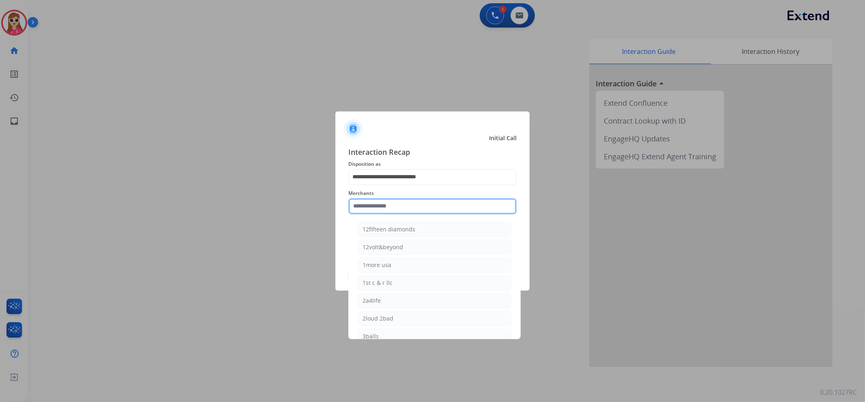
click at [419, 206] on input "text" at bounding box center [432, 206] width 168 height 16
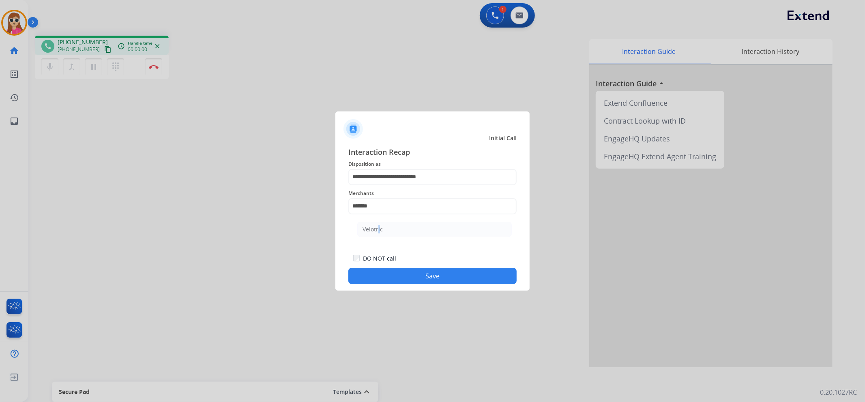
click at [377, 227] on div "Velotric" at bounding box center [372, 229] width 20 height 8
type input "********"
click at [386, 277] on button "Save" at bounding box center [432, 276] width 168 height 16
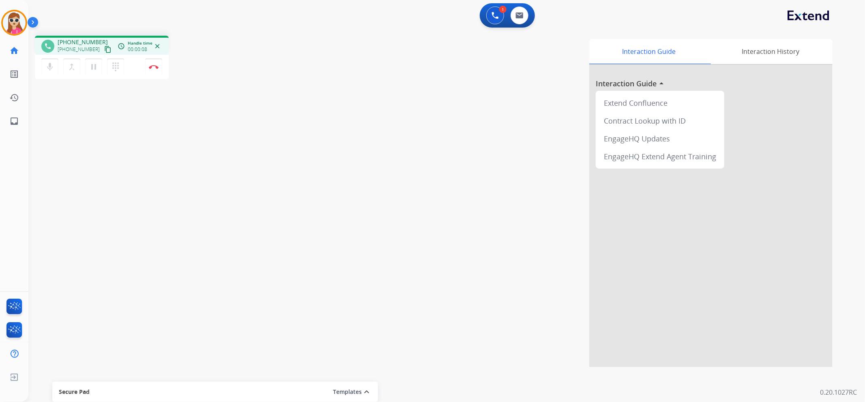
click at [103, 46] on button "content_copy" at bounding box center [108, 50] width 10 height 10
drag, startPoint x: 93, startPoint y: 47, endPoint x: 98, endPoint y: 46, distance: 4.5
click at [94, 47] on div "[PHONE_NUMBER] content_copy" at bounding box center [85, 50] width 55 height 10
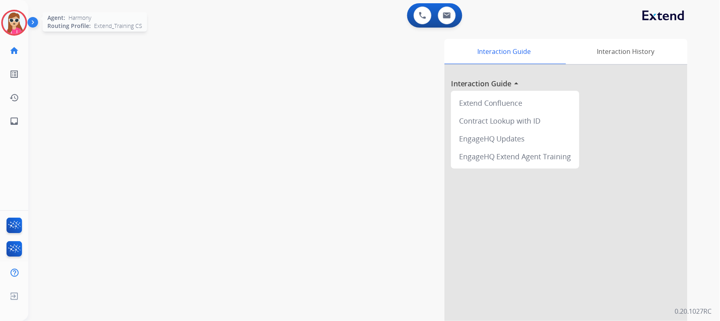
click at [12, 25] on img at bounding box center [14, 22] width 23 height 23
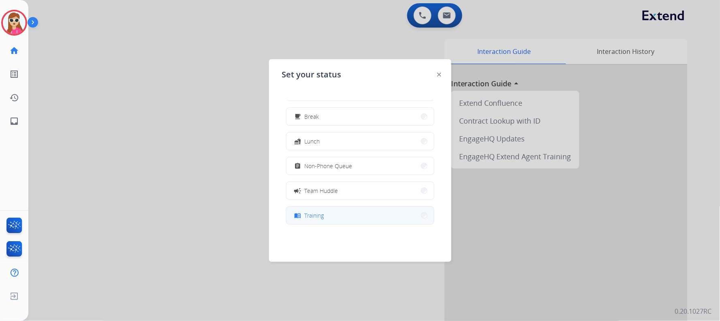
scroll to position [45, 0]
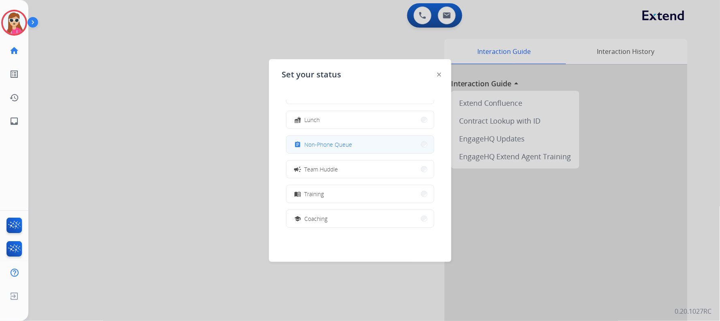
click at [338, 135] on div "assignment Non-Phone Queue" at bounding box center [360, 144] width 148 height 18
click at [322, 148] on span "Non-Phone Queue" at bounding box center [329, 144] width 48 height 9
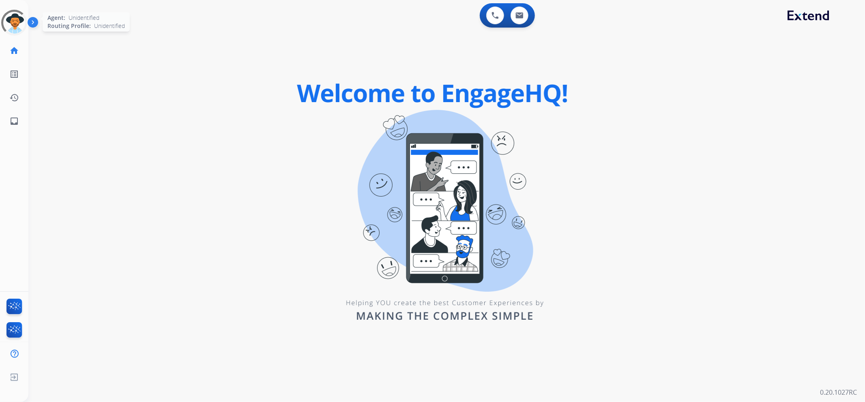
click at [16, 29] on div at bounding box center [14, 22] width 36 height 36
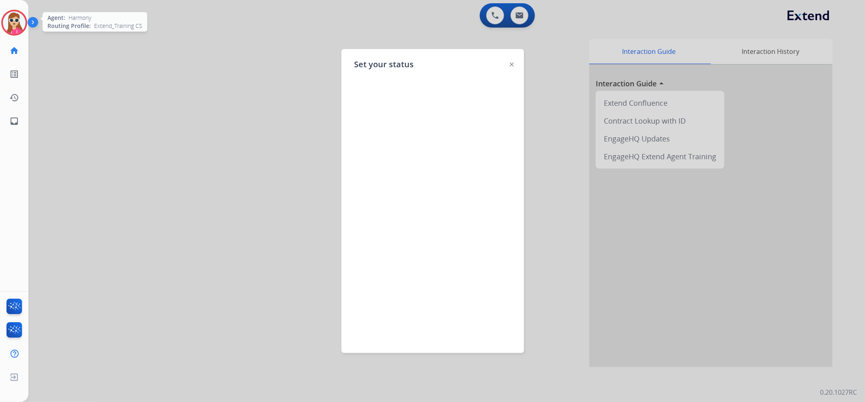
click at [512, 65] on img at bounding box center [512, 64] width 4 height 4
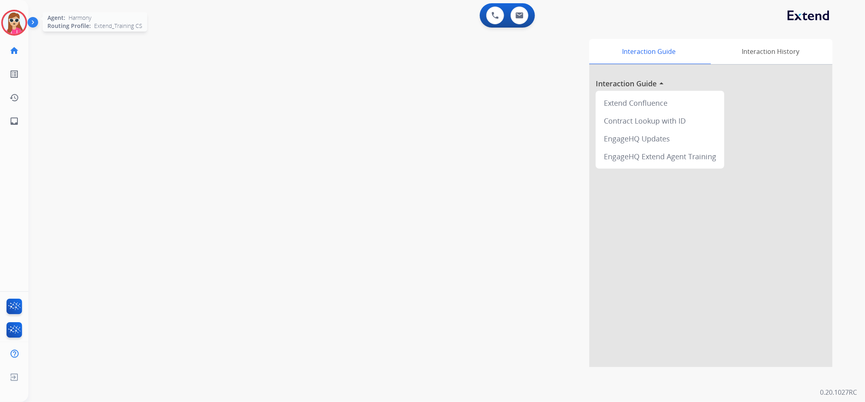
click at [6, 23] on img at bounding box center [14, 22] width 23 height 23
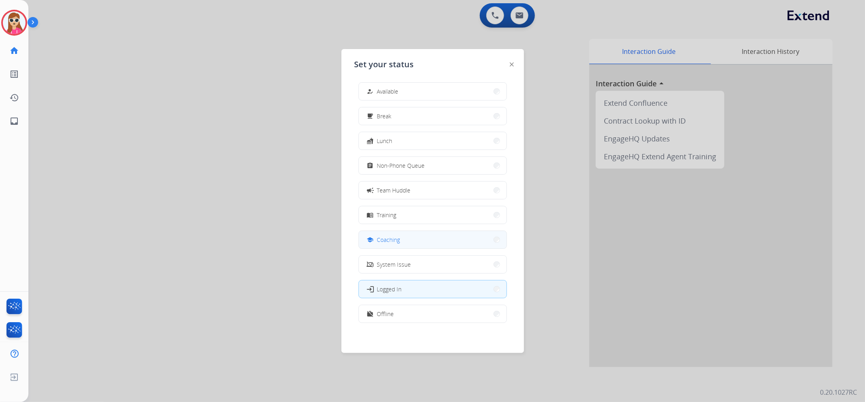
scroll to position [2, 0]
click at [432, 316] on button "work_off Offline" at bounding box center [433, 313] width 148 height 17
